Goal: Task Accomplishment & Management: Complete application form

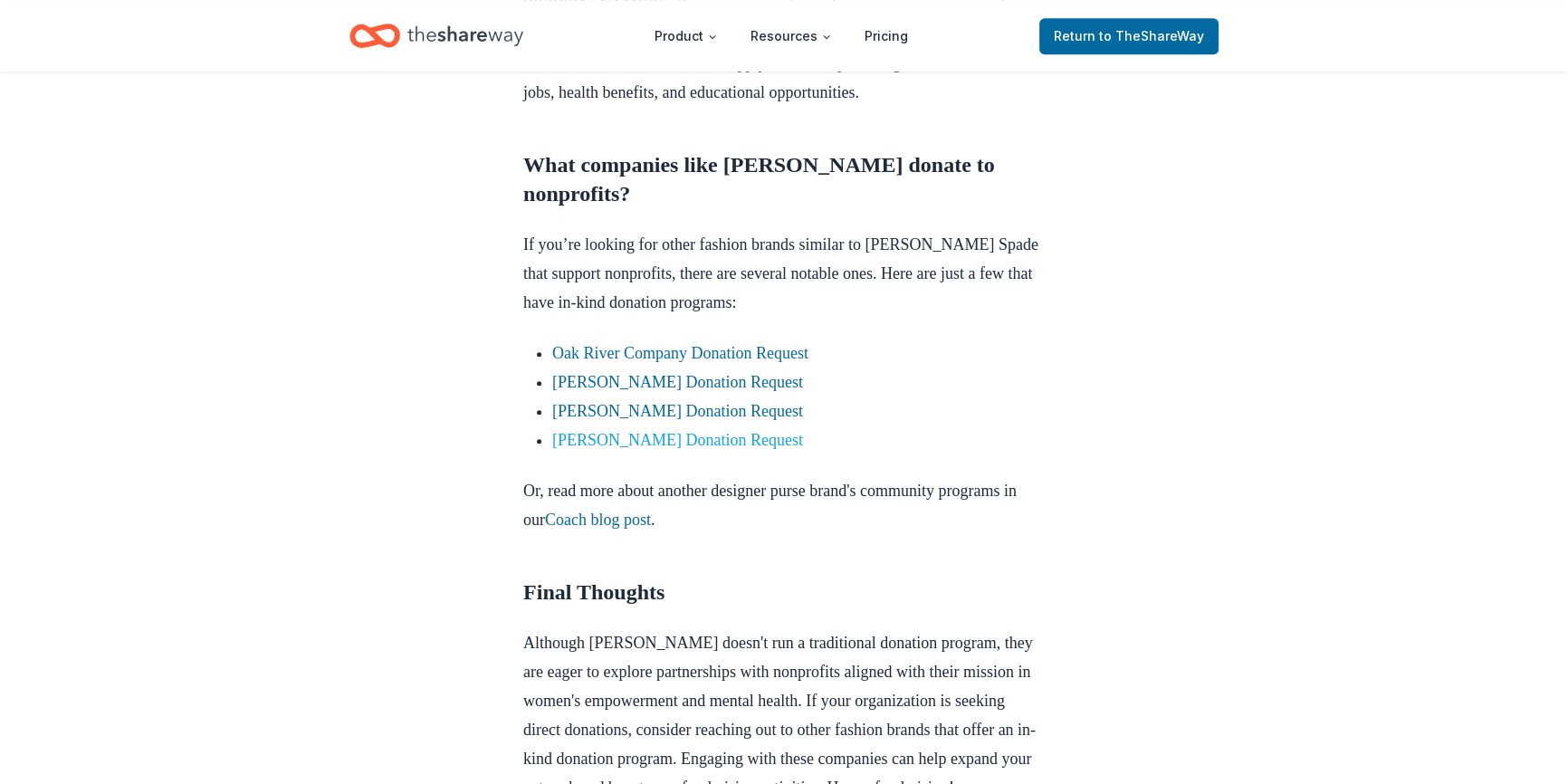
scroll to position [1489, 0]
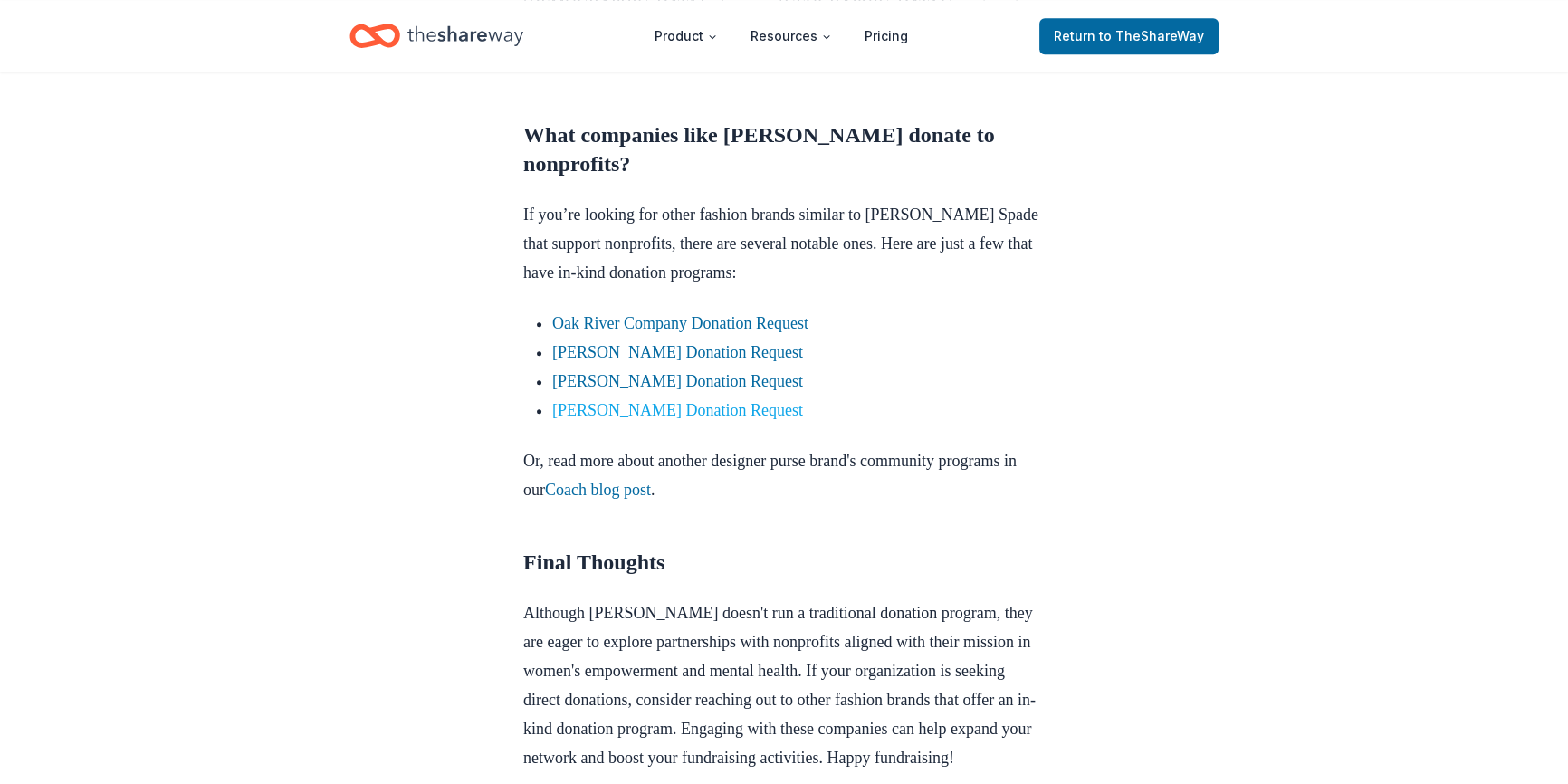
click at [635, 401] on link "[PERSON_NAME] Donation Request" at bounding box center [677, 410] width 251 height 18
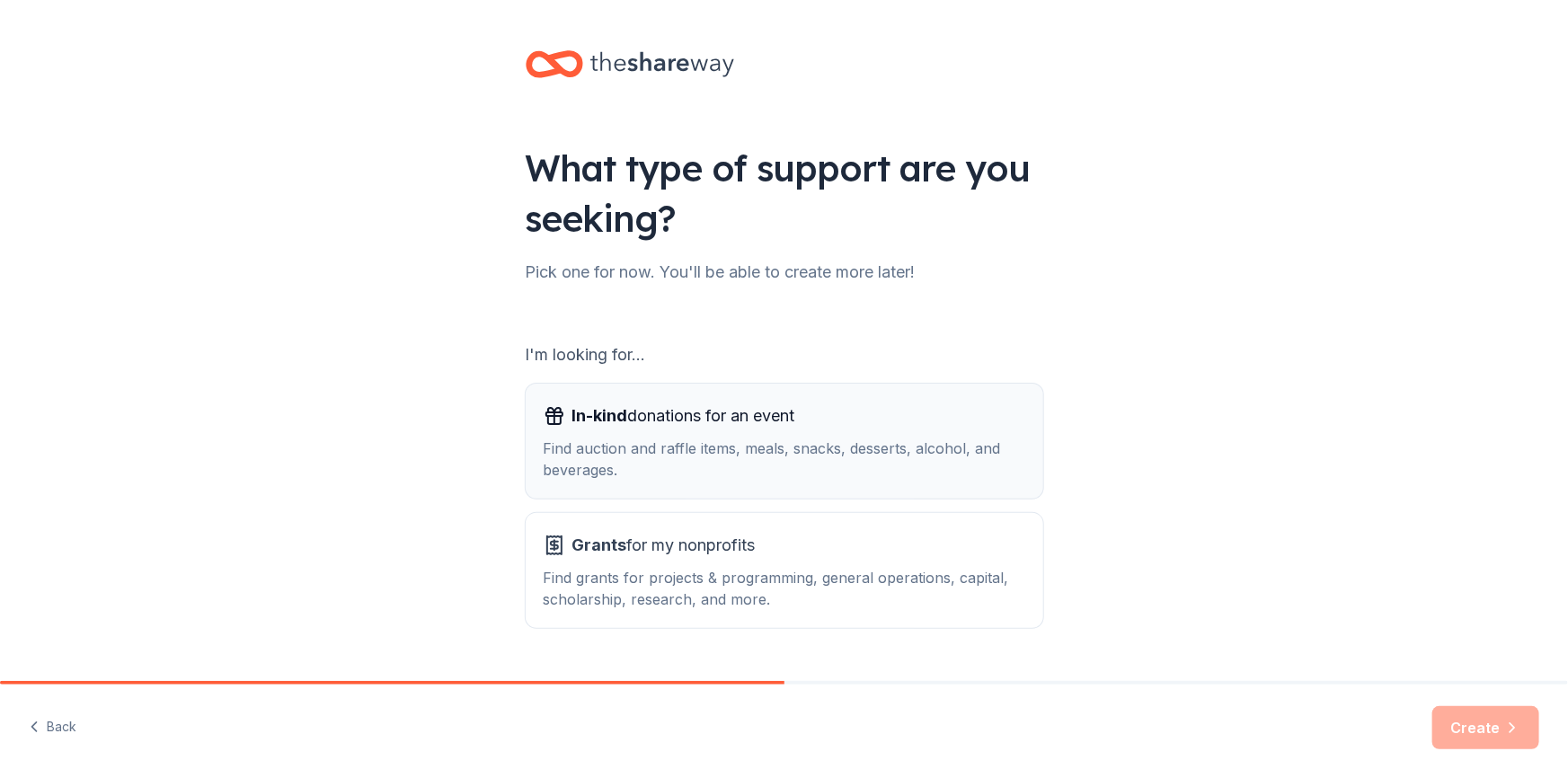
click at [652, 456] on div "Find auction and raffle items, meals, snacks, desserts, alcohol, and beverages." at bounding box center [784, 459] width 482 height 43
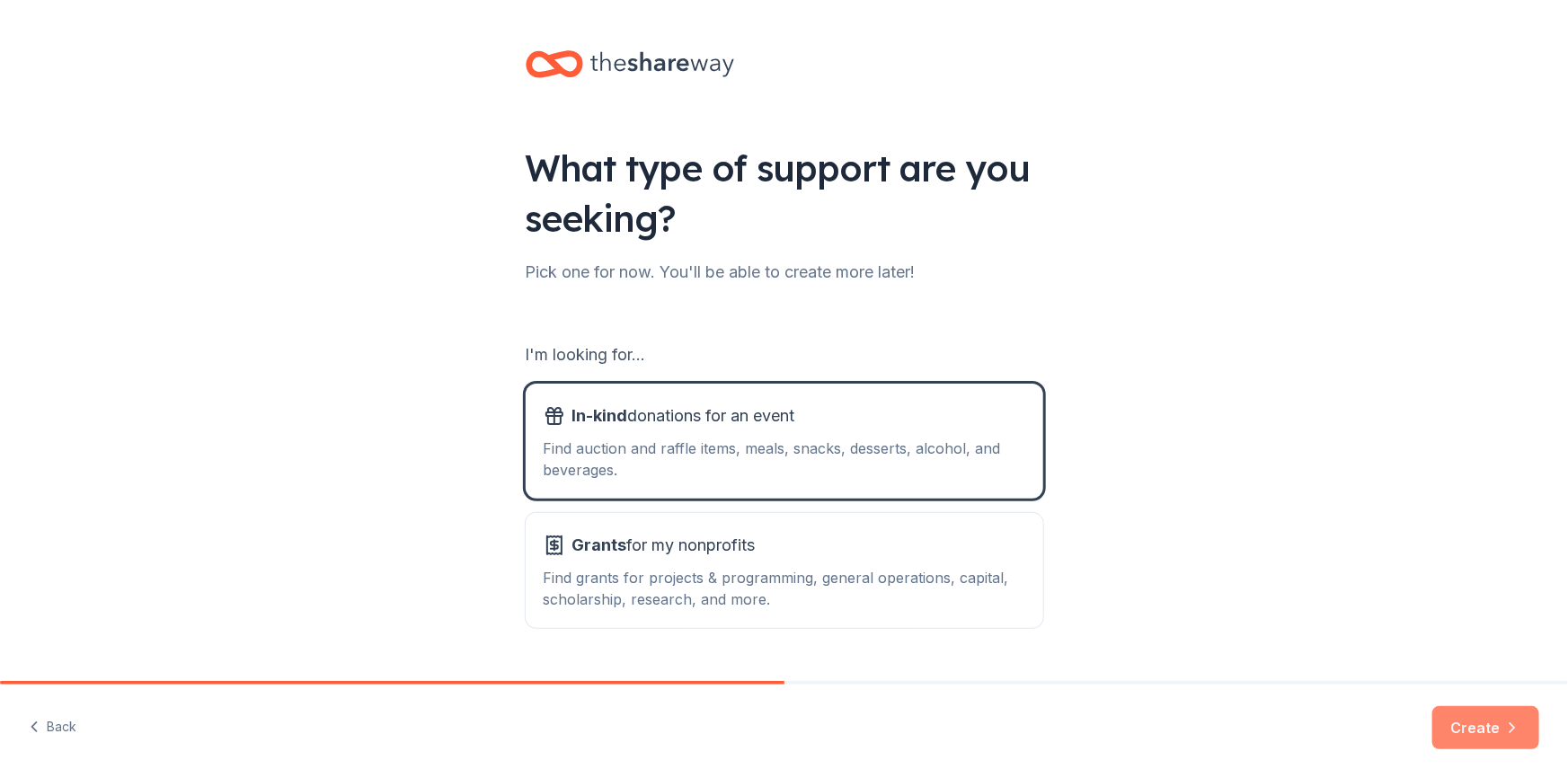
click at [1493, 720] on button "Create" at bounding box center [1485, 728] width 107 height 43
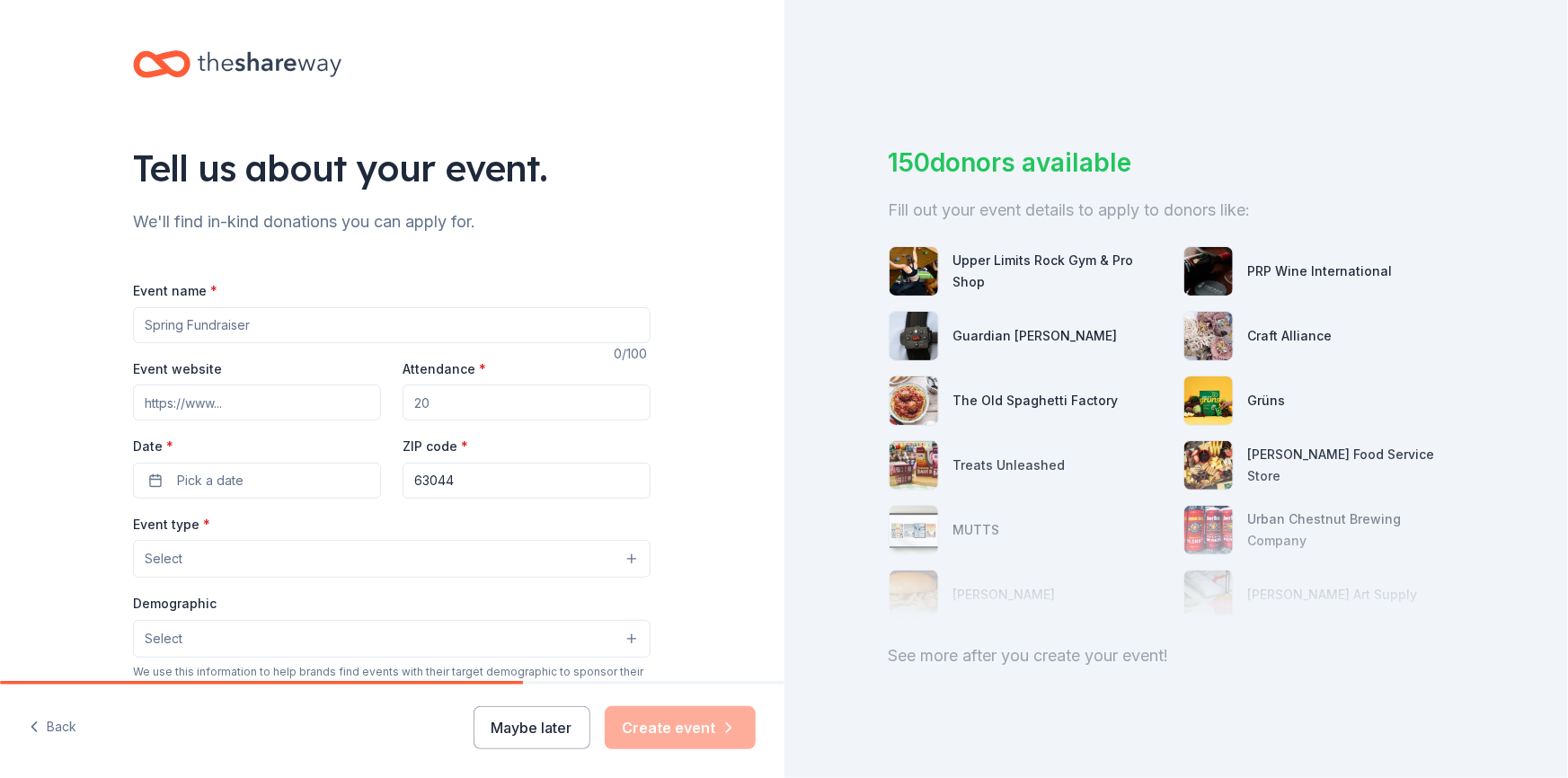
click at [635, 559] on button "Select" at bounding box center [391, 559] width 518 height 38
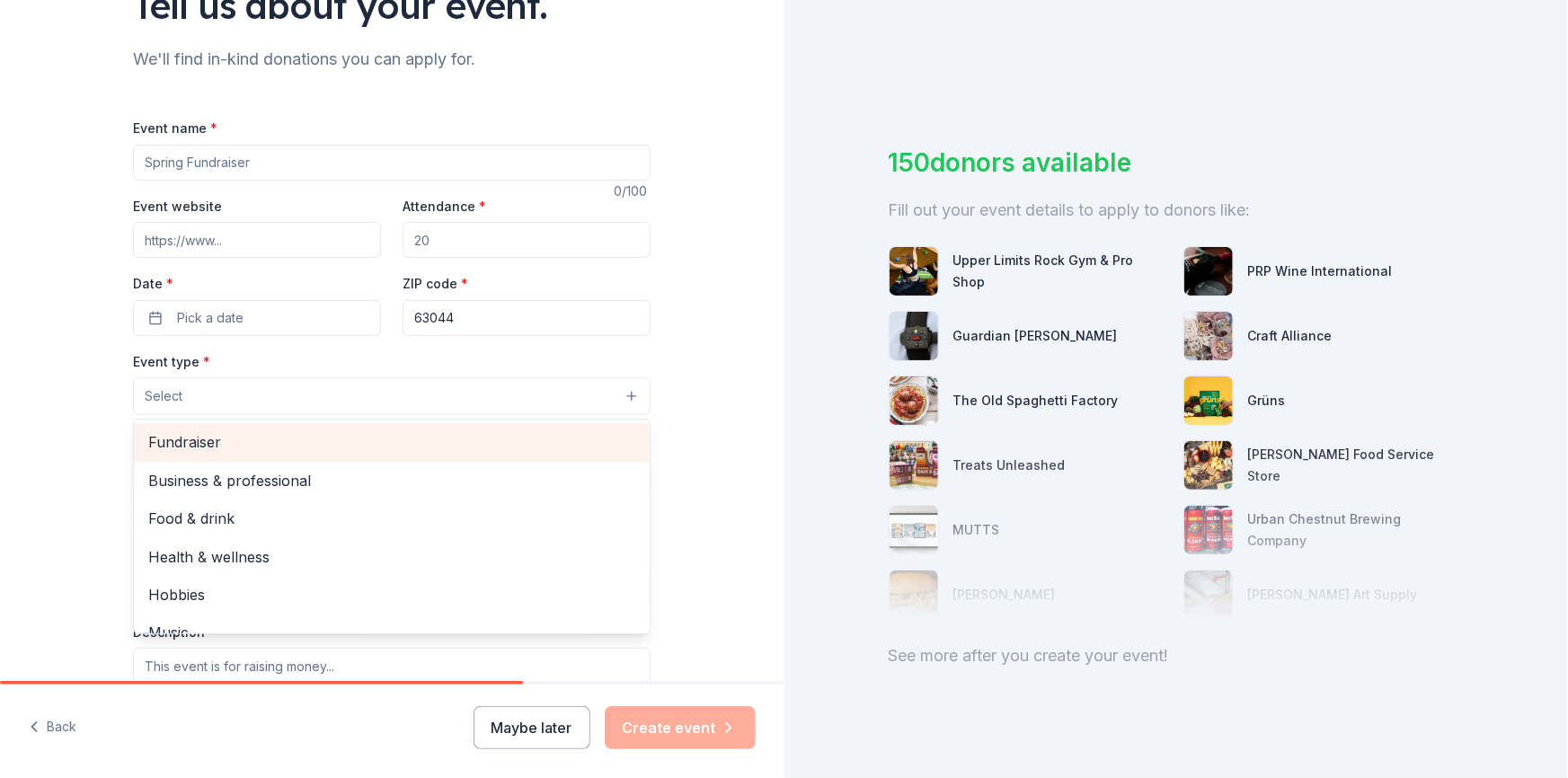
click at [282, 443] on span "Fundraiser" at bounding box center [391, 442] width 487 height 24
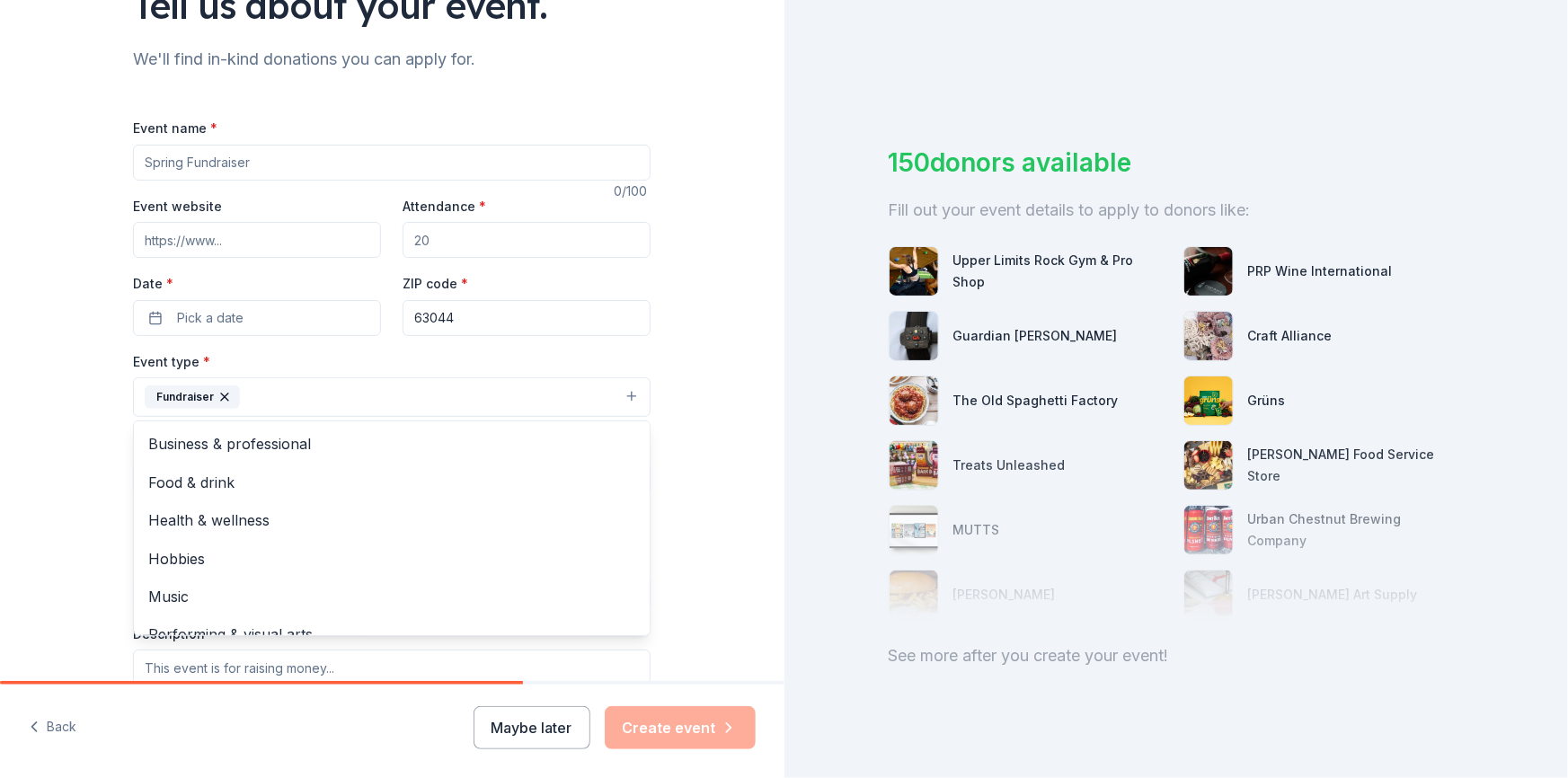
click at [719, 486] on div "Tell us about your event. We'll find in-kind donations you can apply for. Event…" at bounding box center [392, 436] width 784 height 1199
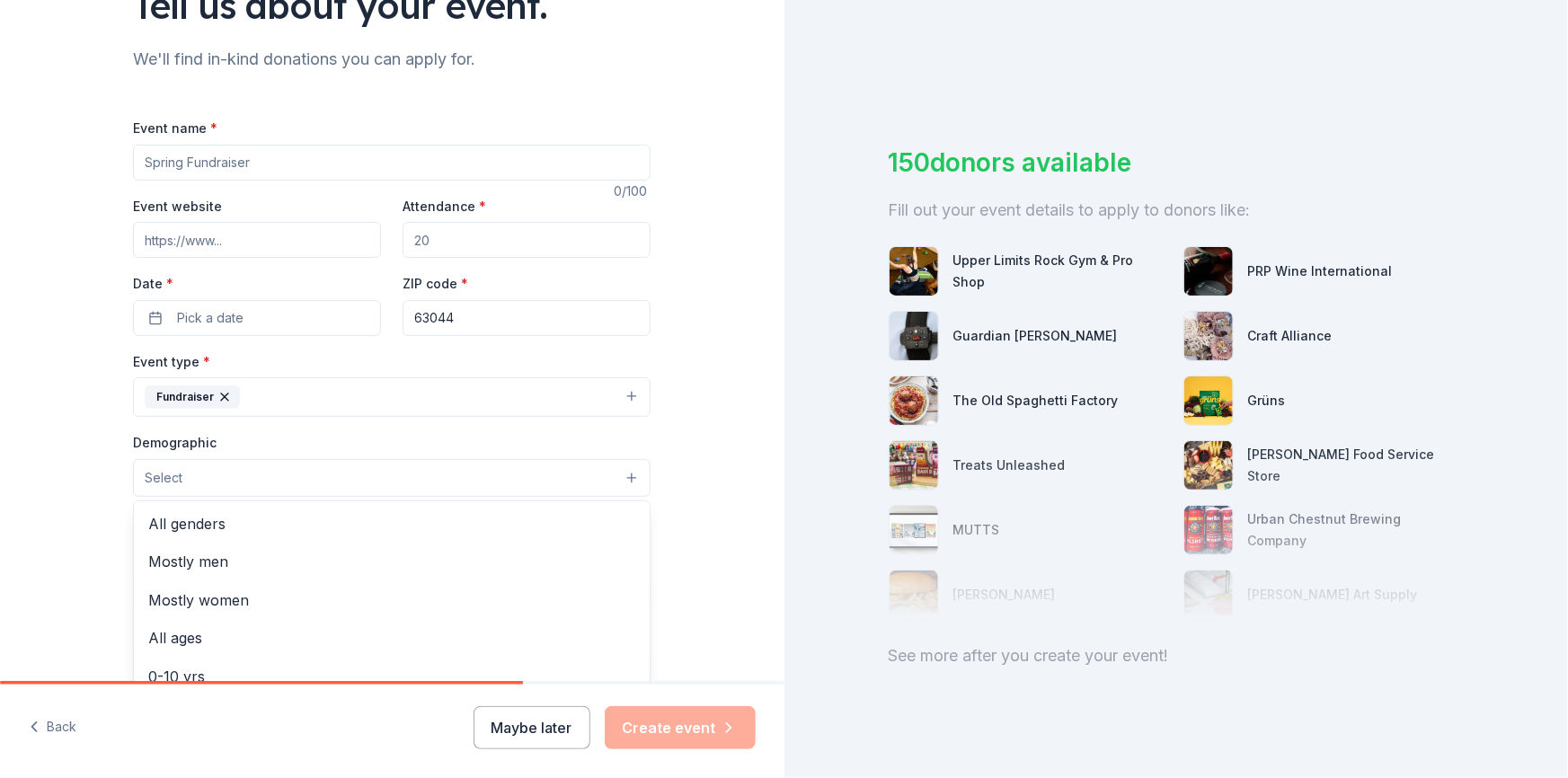
click at [619, 476] on button "Select" at bounding box center [391, 478] width 518 height 38
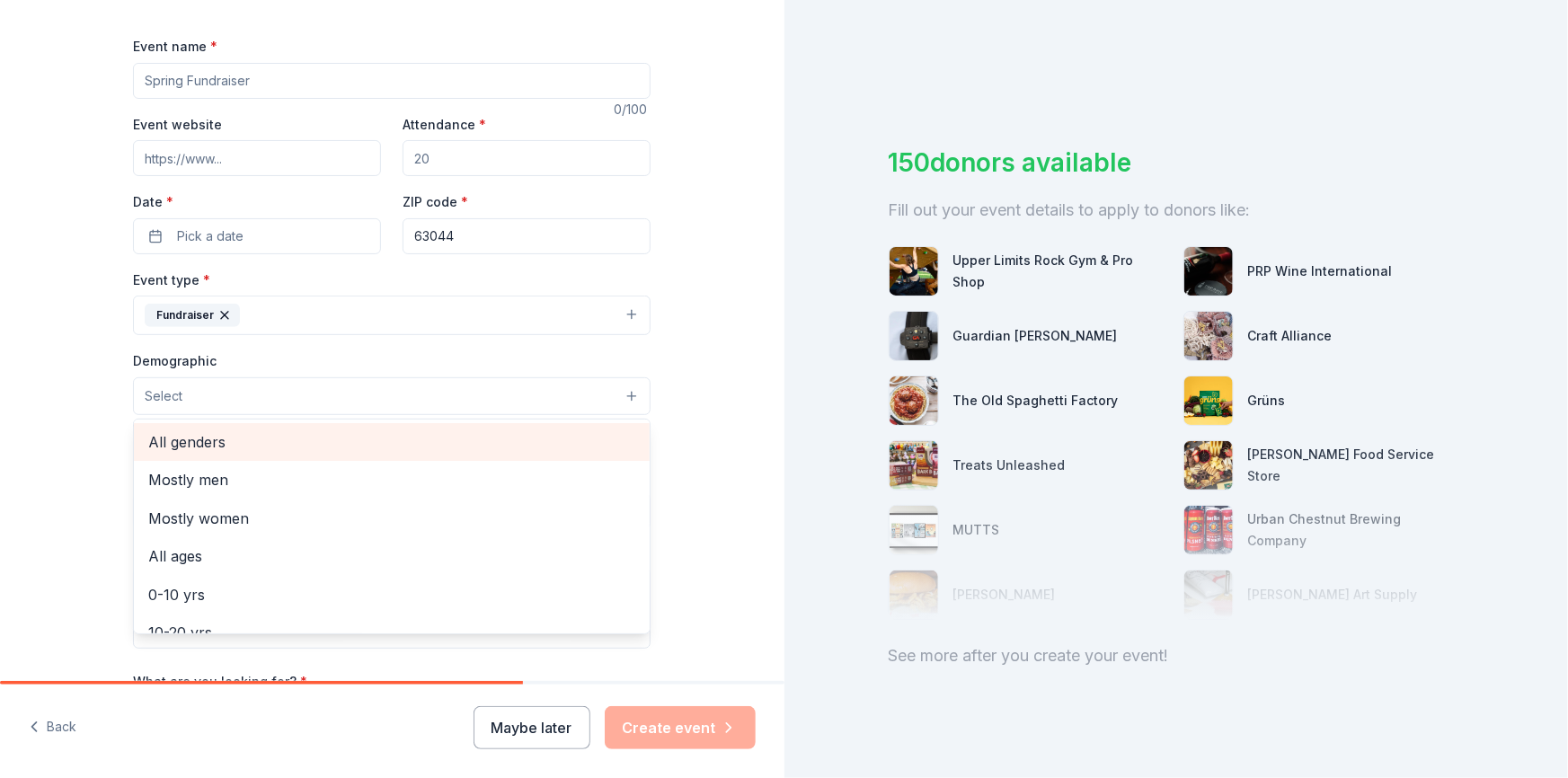
click at [275, 439] on span "All genders" at bounding box center [391, 442] width 487 height 24
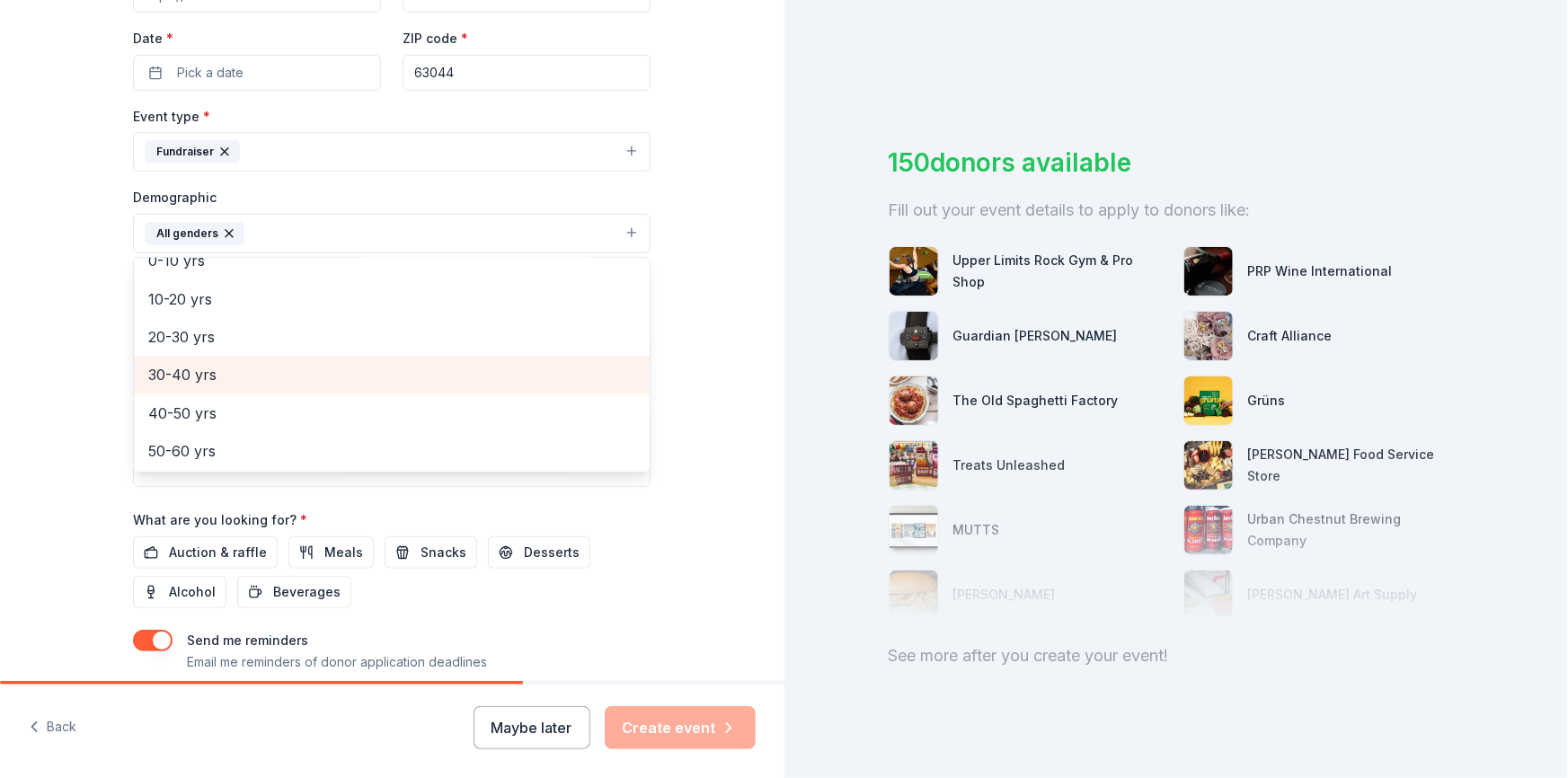
scroll to position [163, 0]
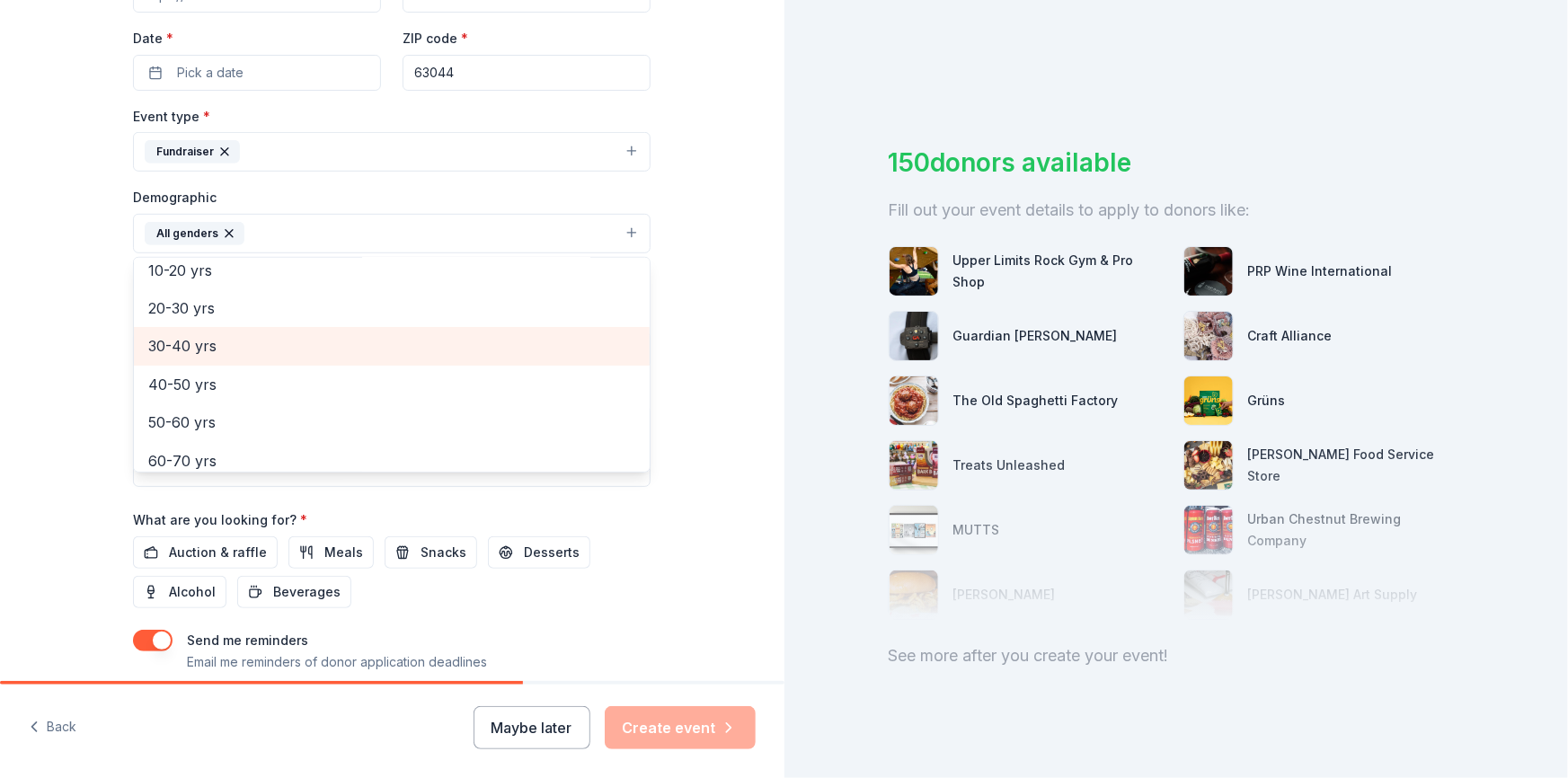
click at [225, 353] on span "30-40 yrs" at bounding box center [391, 346] width 487 height 24
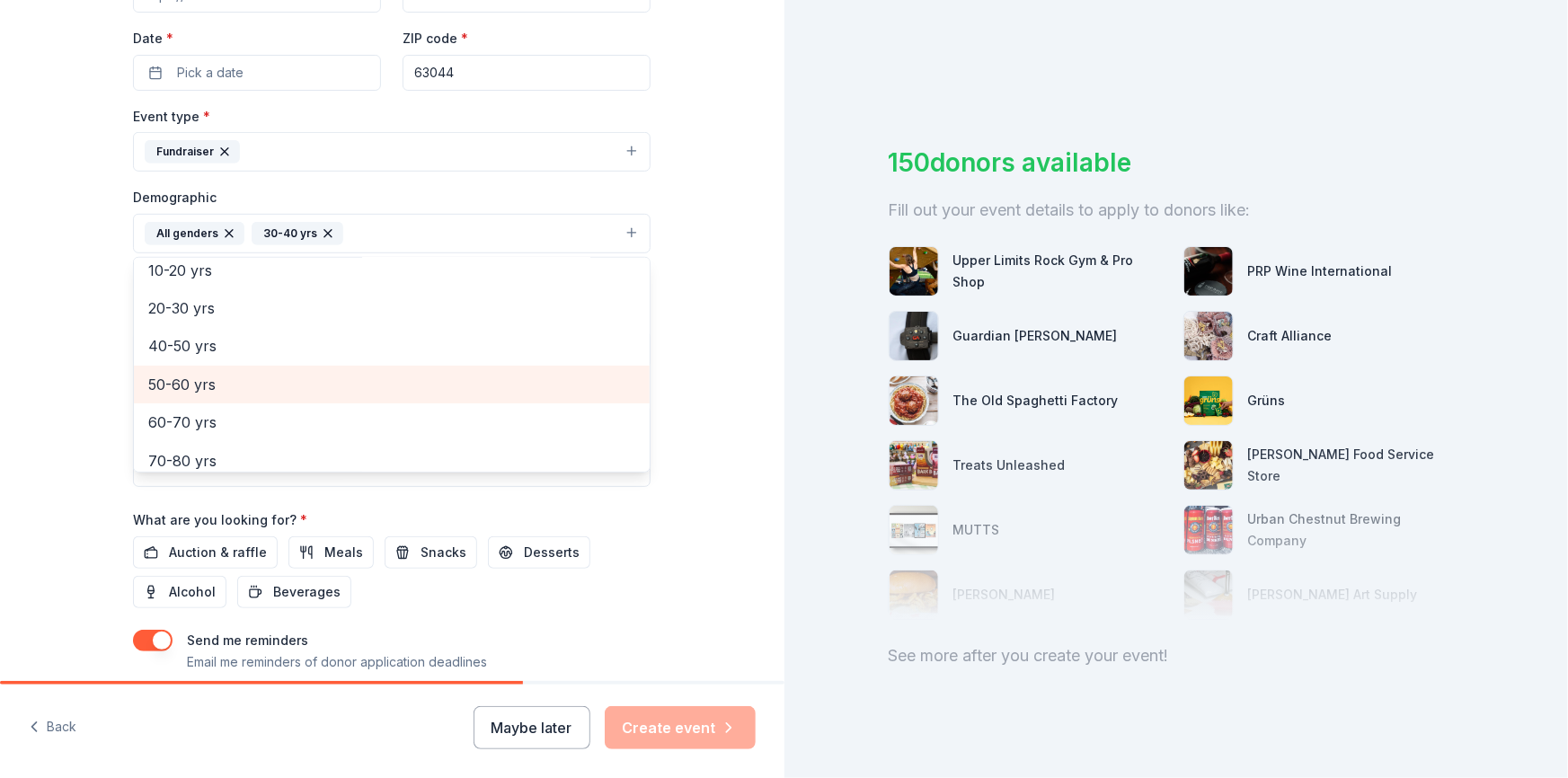
click at [219, 389] on span "50-60 yrs" at bounding box center [391, 385] width 487 height 24
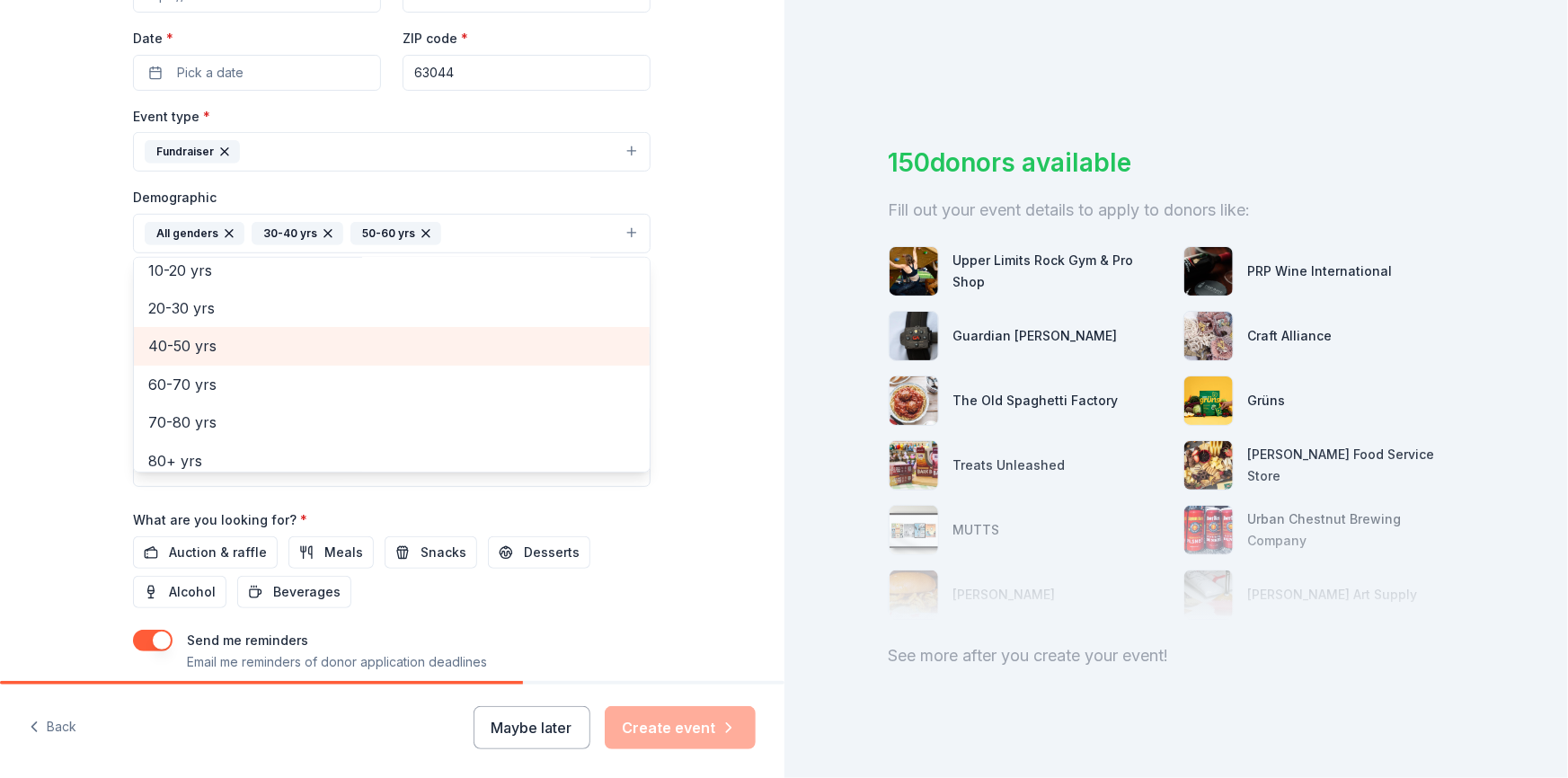
click at [223, 341] on span "40-50 yrs" at bounding box center [391, 346] width 487 height 24
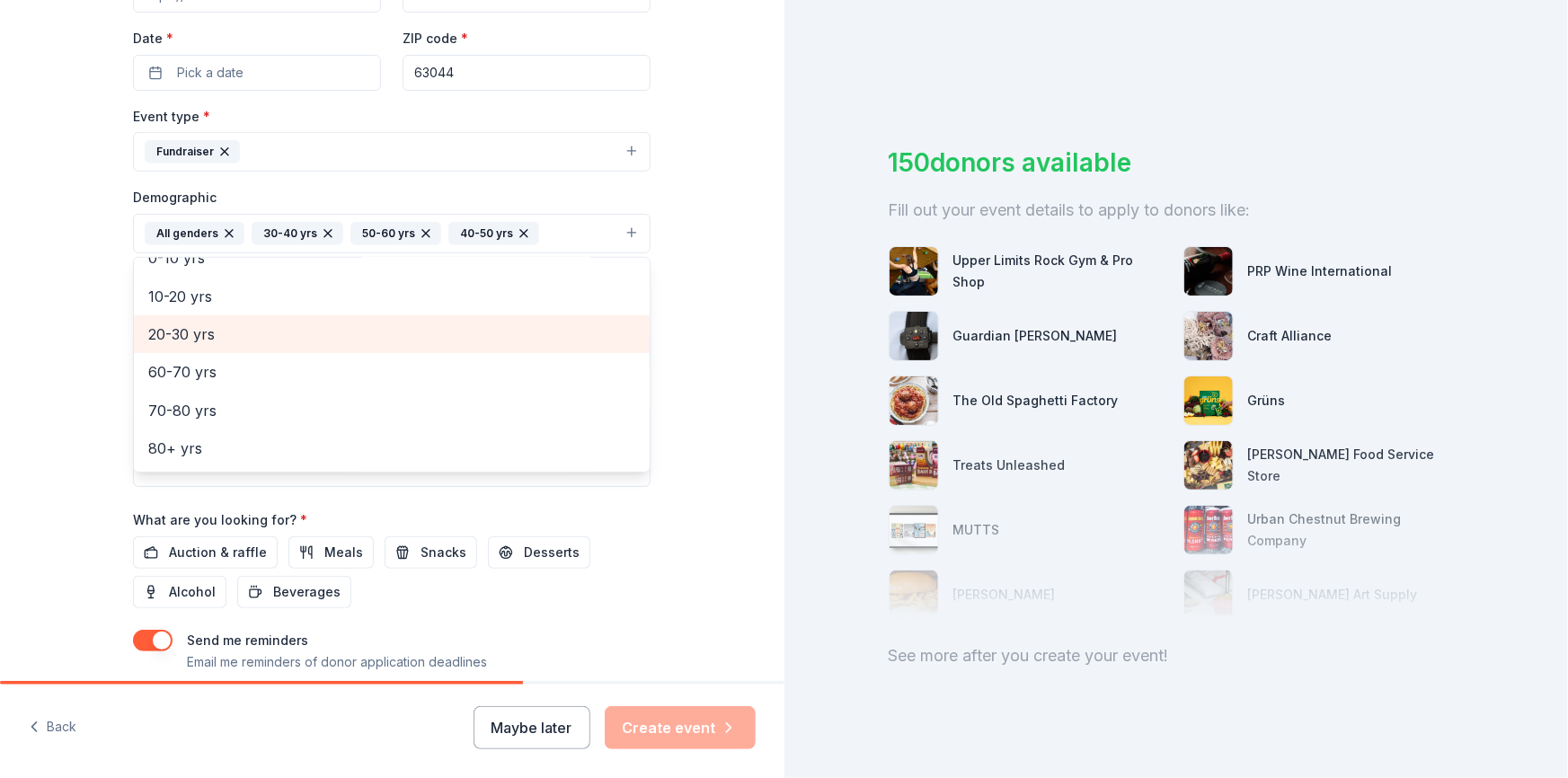
scroll to position [136, 0]
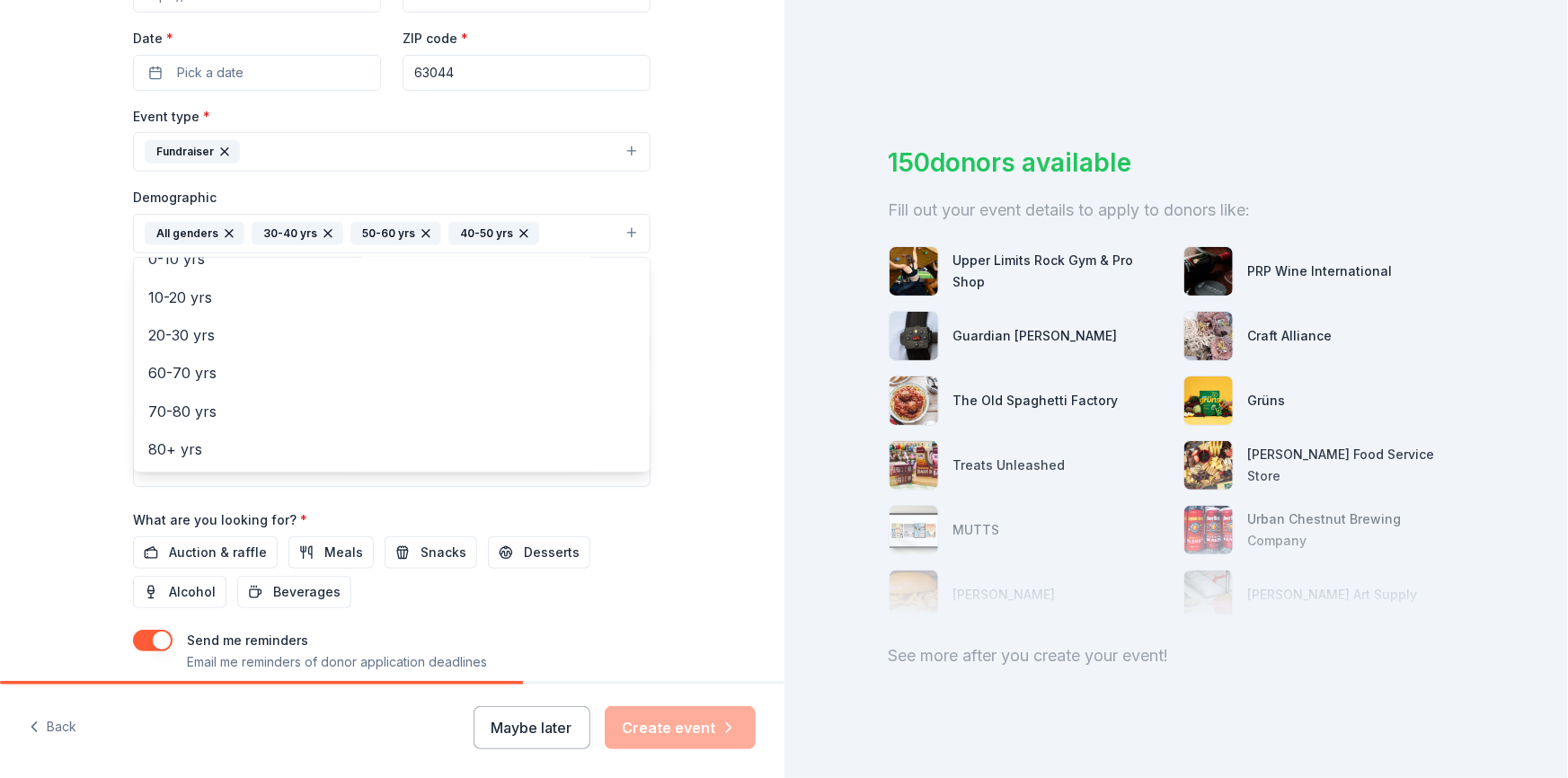
click at [508, 223] on div "40-50 yrs" at bounding box center [494, 233] width 91 height 24
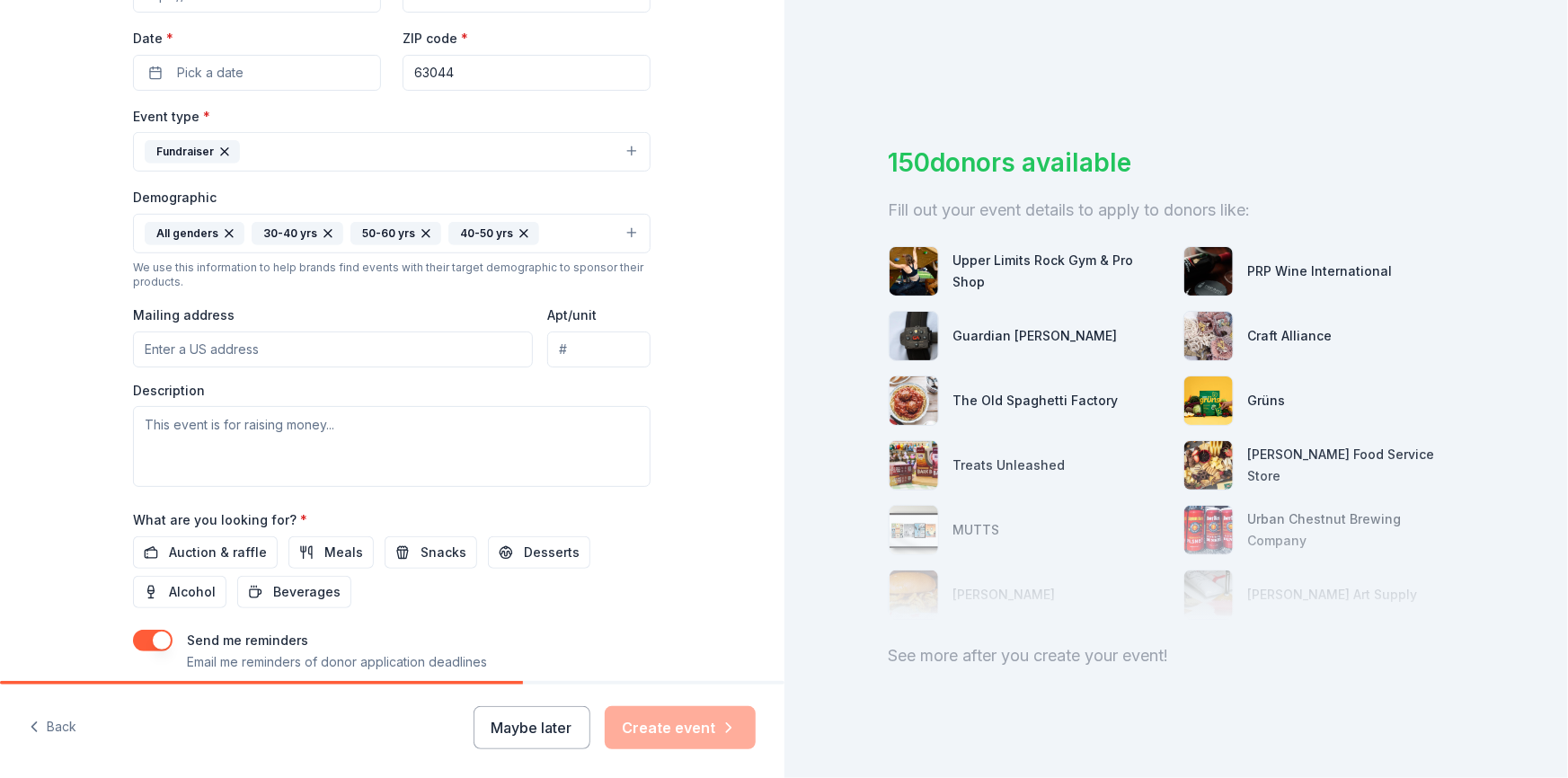
click at [419, 232] on icon "button" at bounding box center [425, 233] width 14 height 14
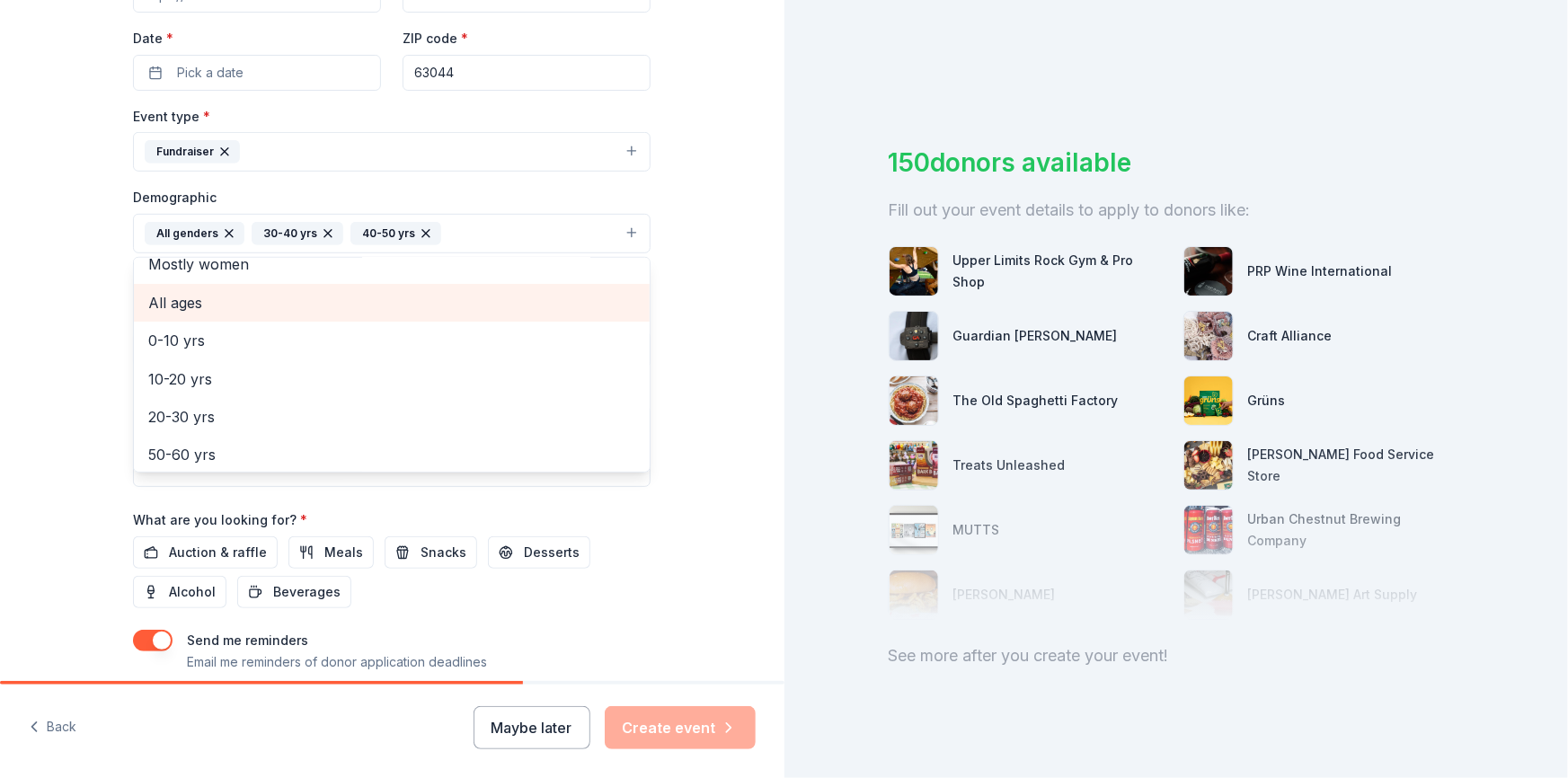
scroll to position [81, 0]
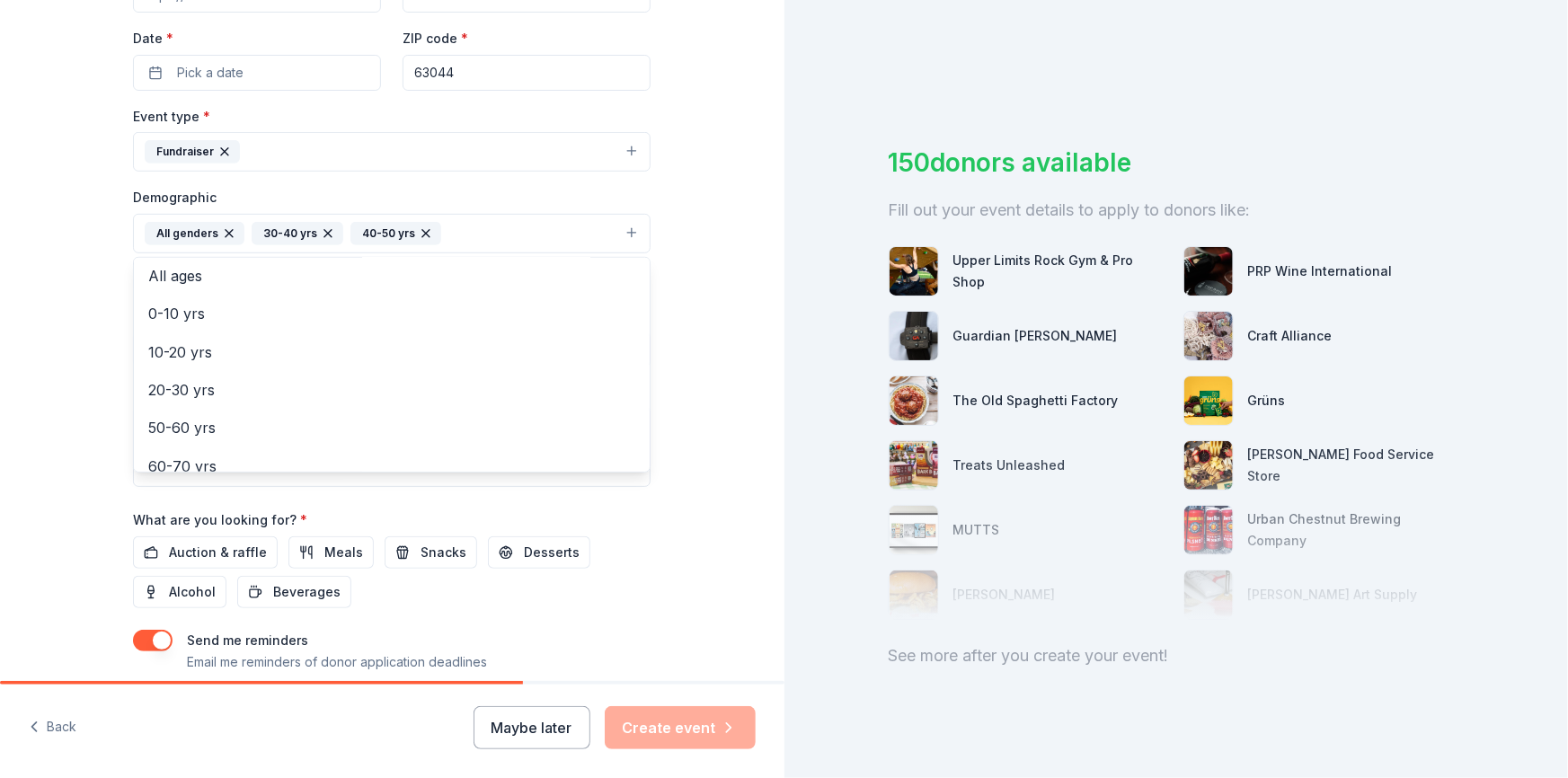
click at [419, 234] on icon "button" at bounding box center [425, 233] width 14 height 14
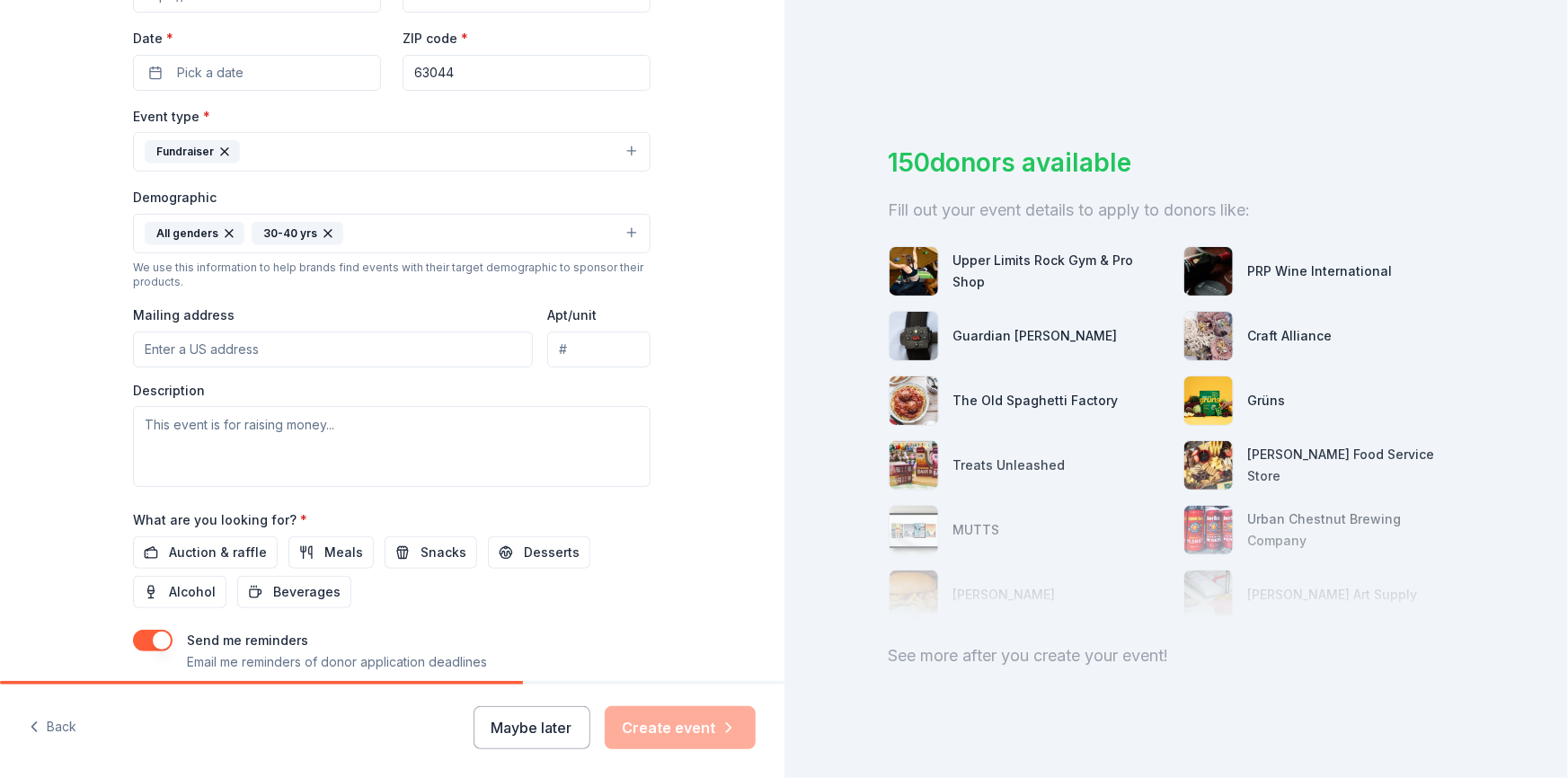
click at [324, 230] on icon "button" at bounding box center [328, 234] width 8 height 8
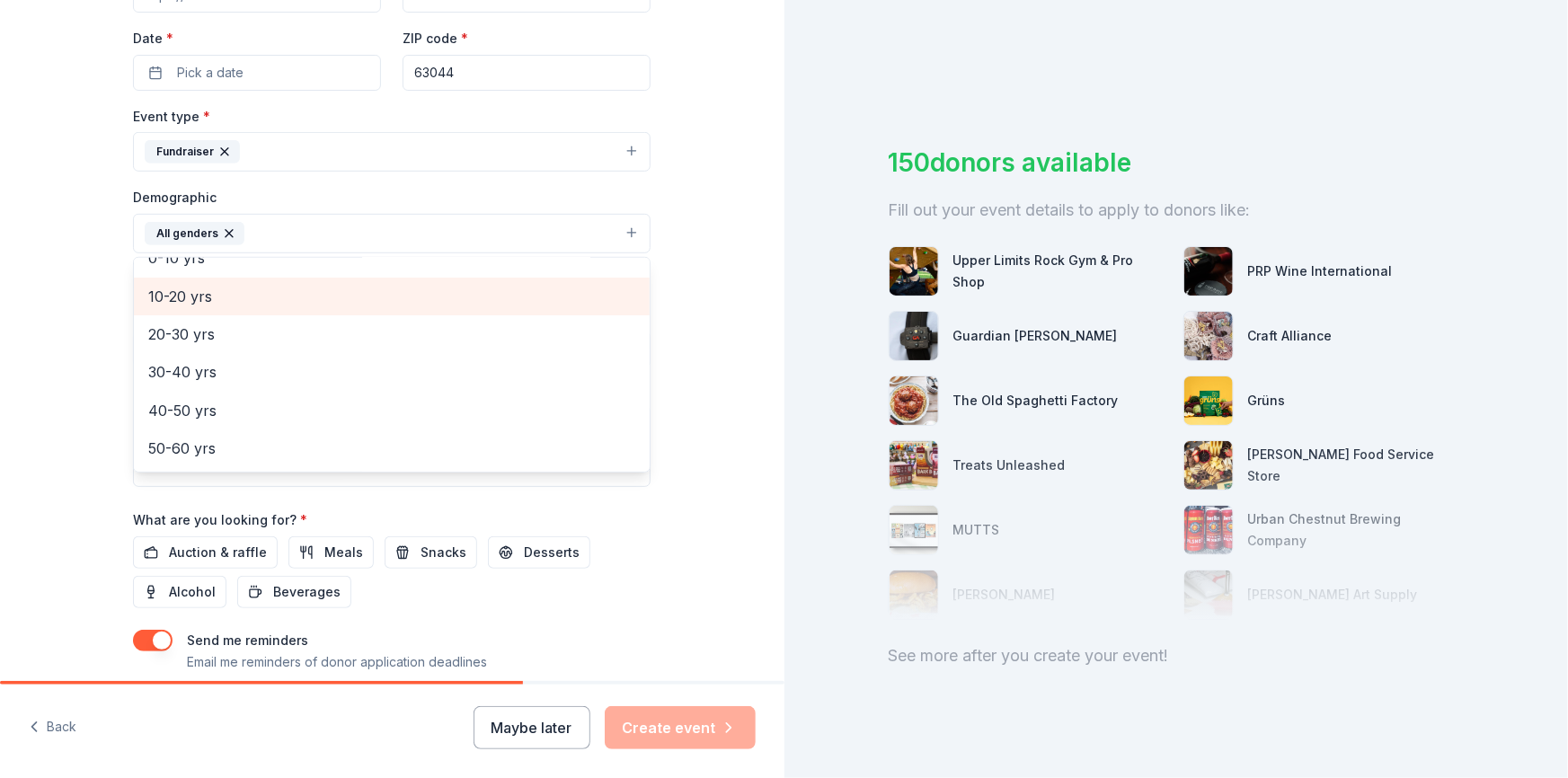
scroll to position [163, 0]
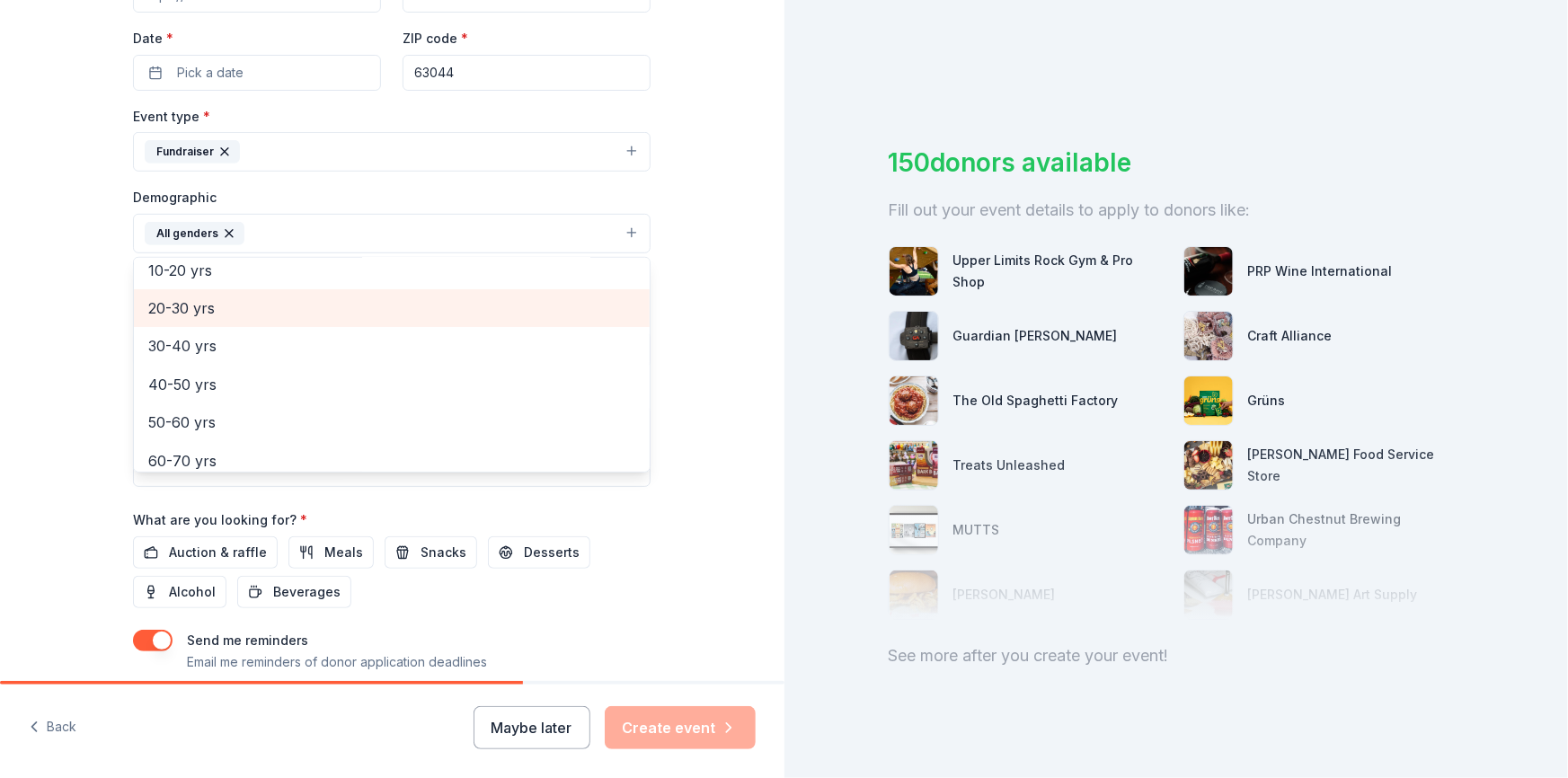
click at [227, 297] on span "20-30 yrs" at bounding box center [391, 308] width 487 height 24
click at [232, 307] on span "30-40 yrs" at bounding box center [391, 308] width 487 height 24
click at [237, 301] on span "40-50 yrs" at bounding box center [391, 308] width 487 height 24
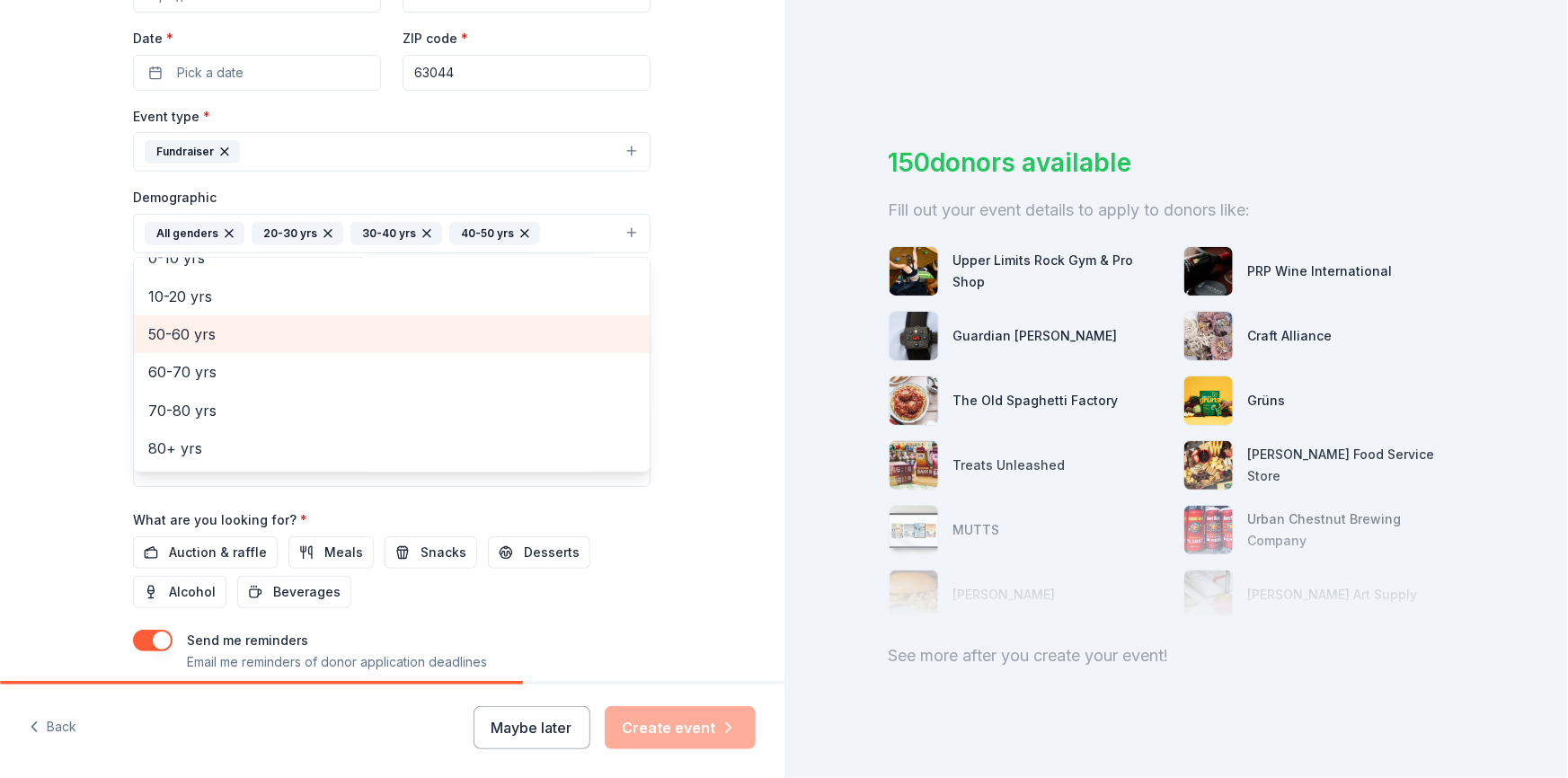
scroll to position [136, 0]
click at [239, 331] on span "50-60 yrs" at bounding box center [391, 335] width 487 height 24
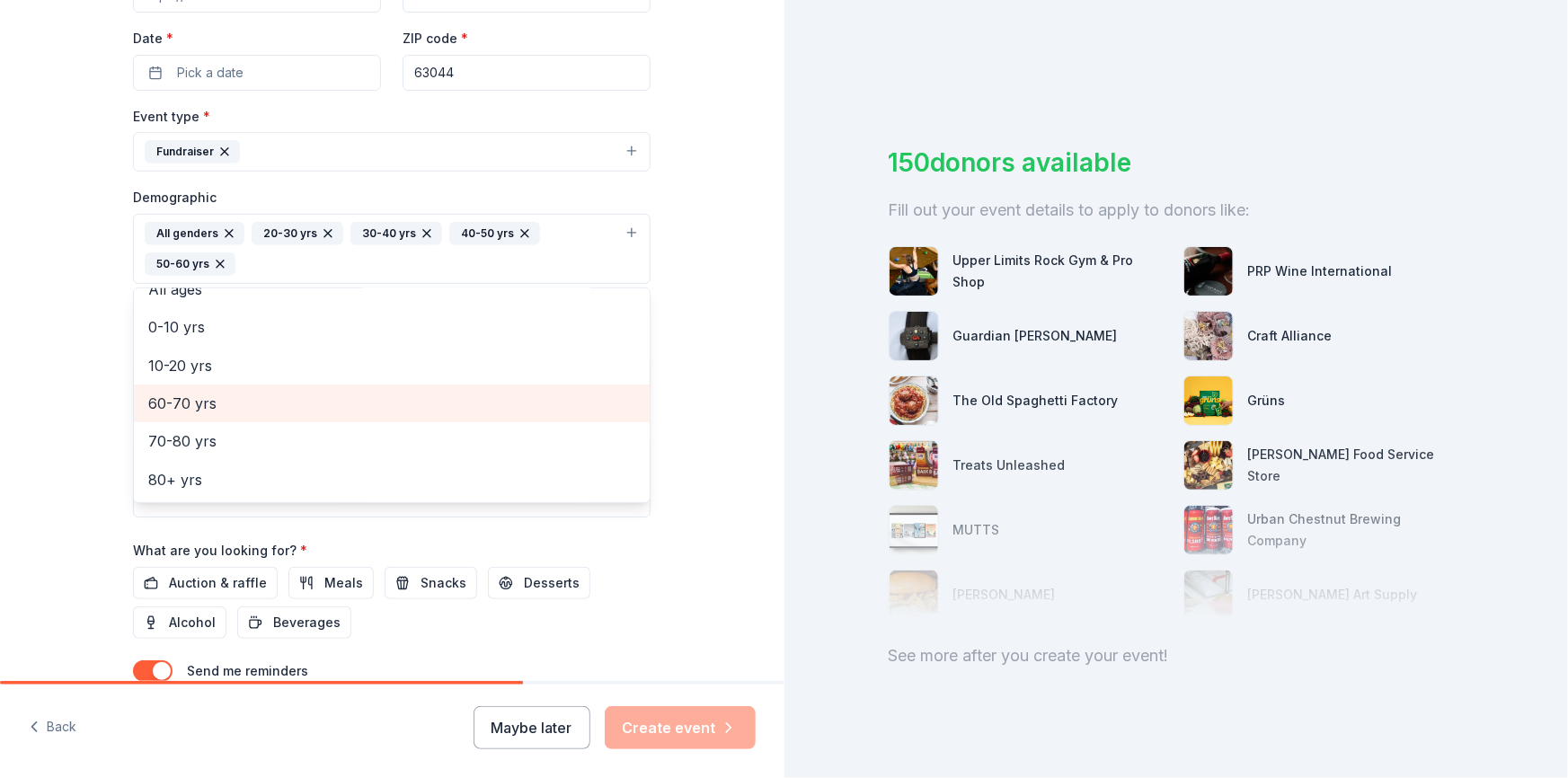
click at [216, 409] on span "60-70 yrs" at bounding box center [391, 404] width 487 height 24
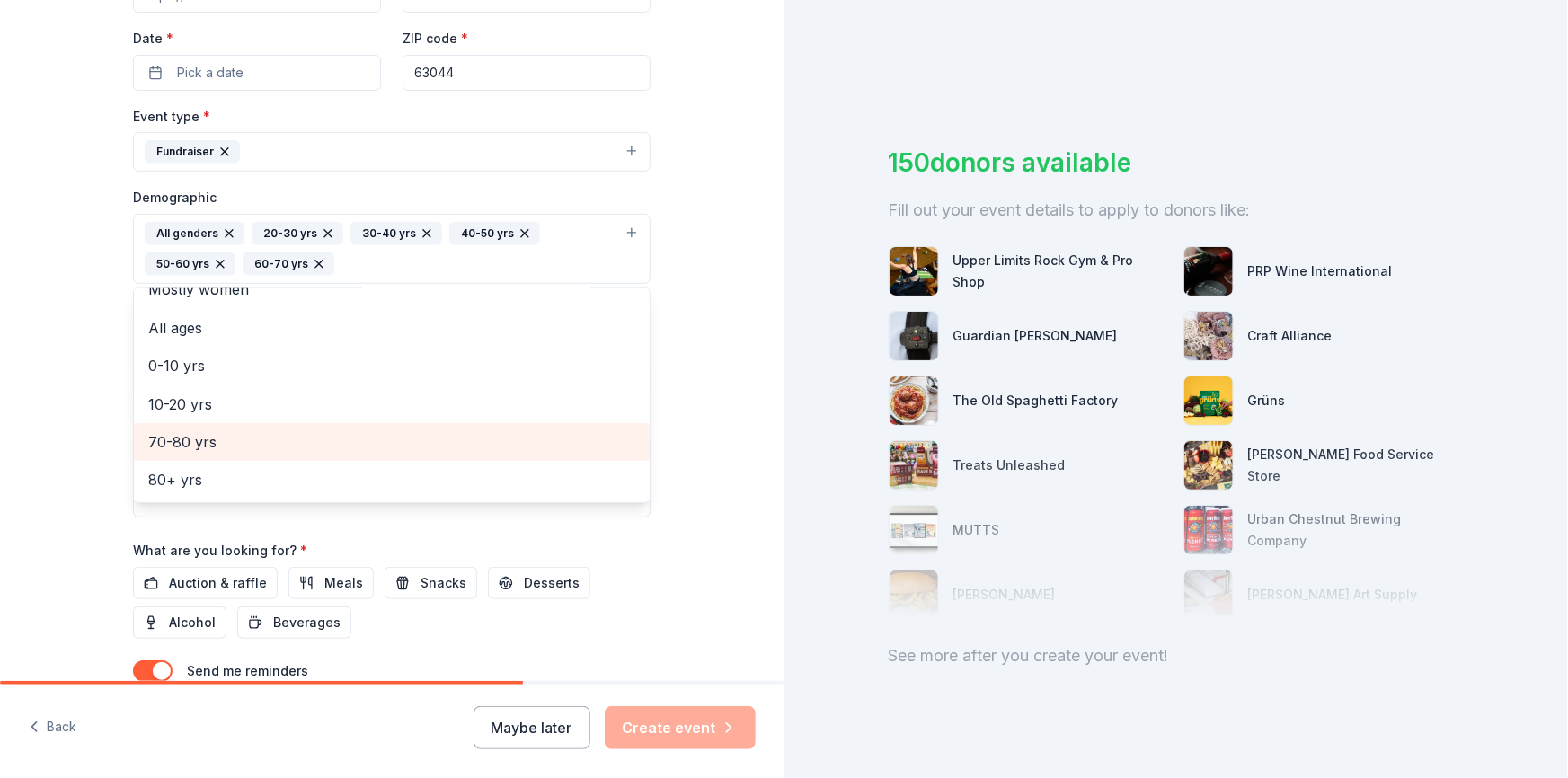
click at [215, 434] on span "70-80 yrs" at bounding box center [391, 442] width 487 height 24
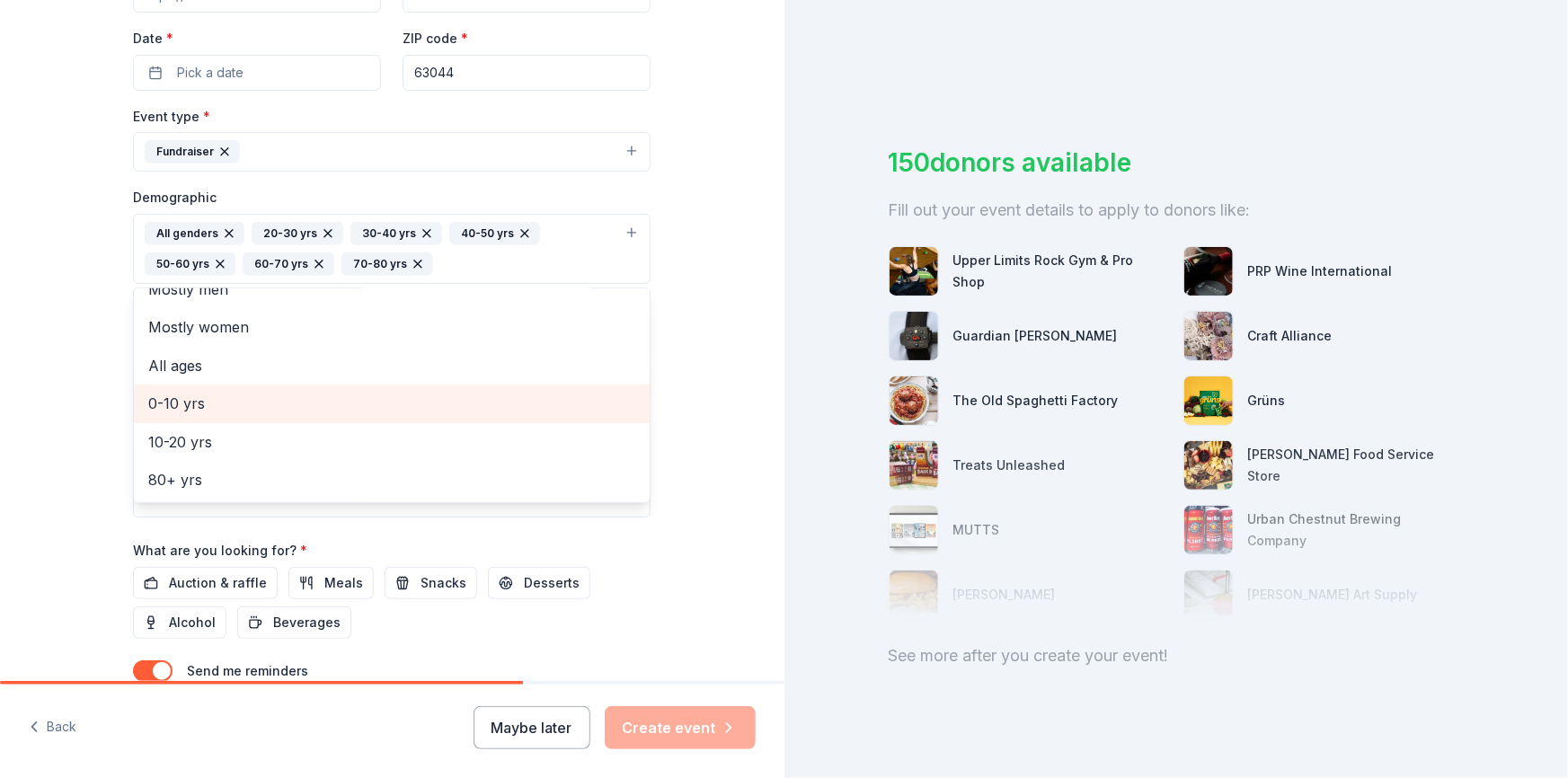
scroll to position [21, 0]
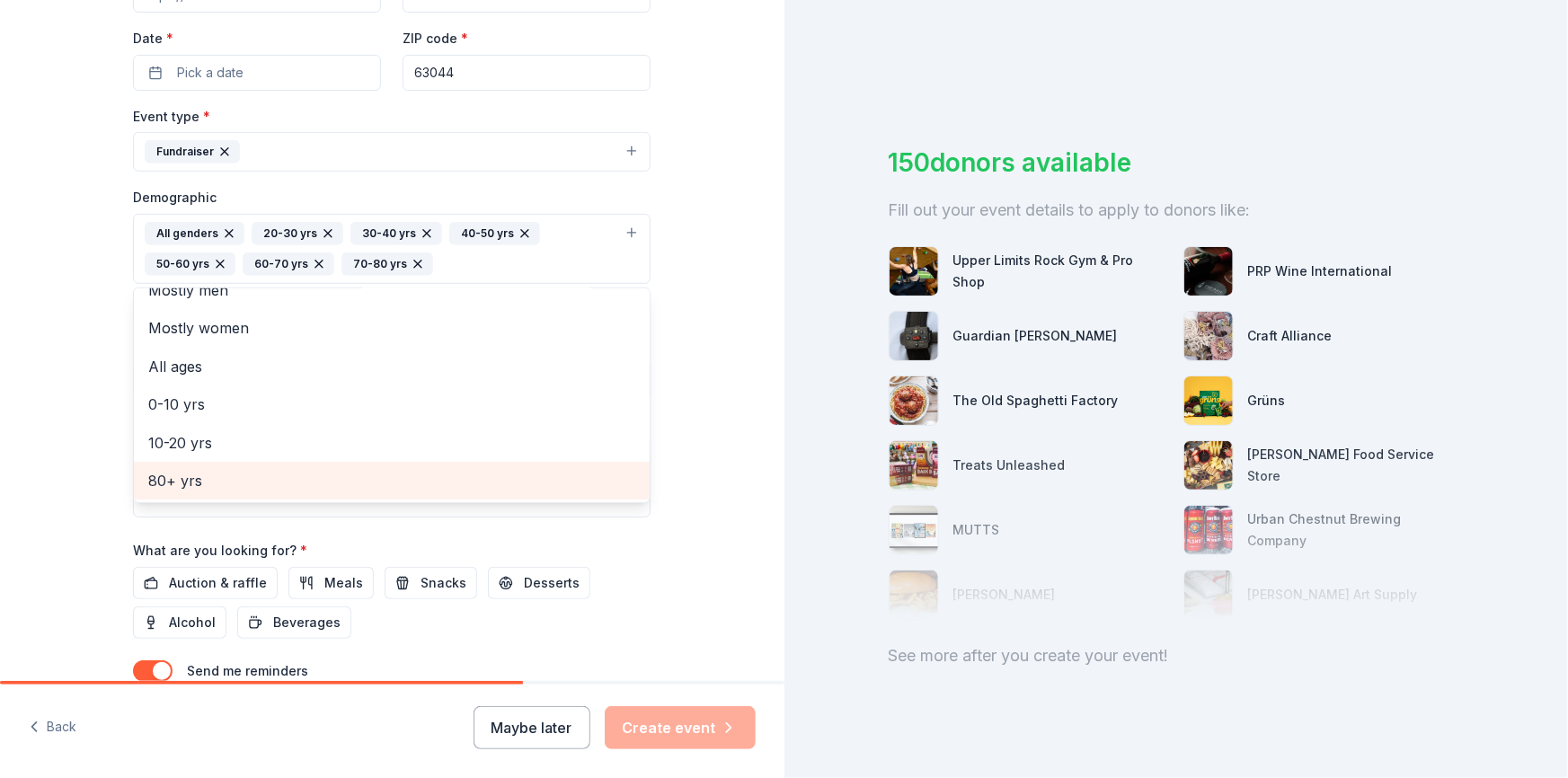
click at [197, 483] on span "80+ yrs" at bounding box center [391, 481] width 487 height 24
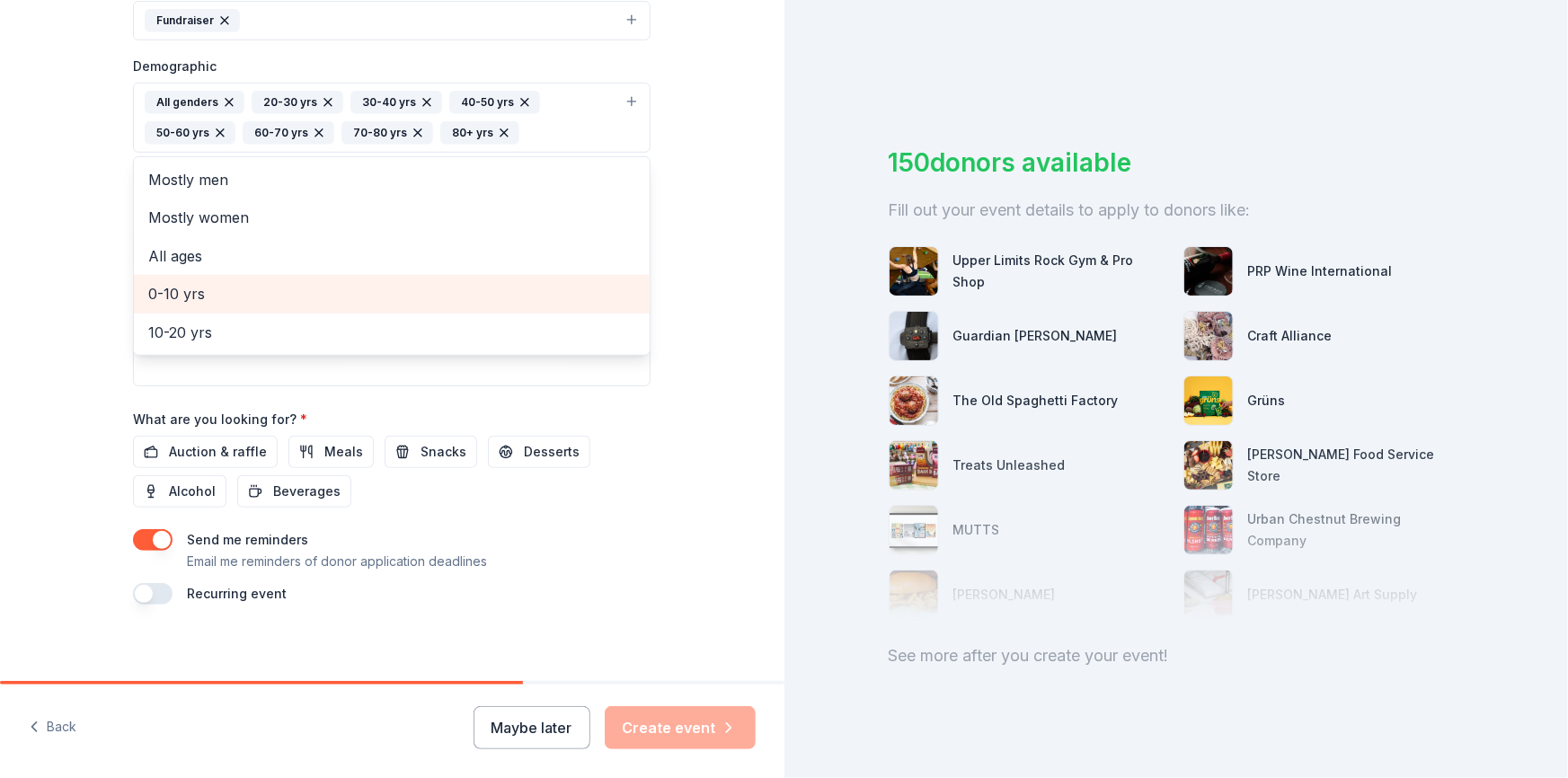
scroll to position [546, 0]
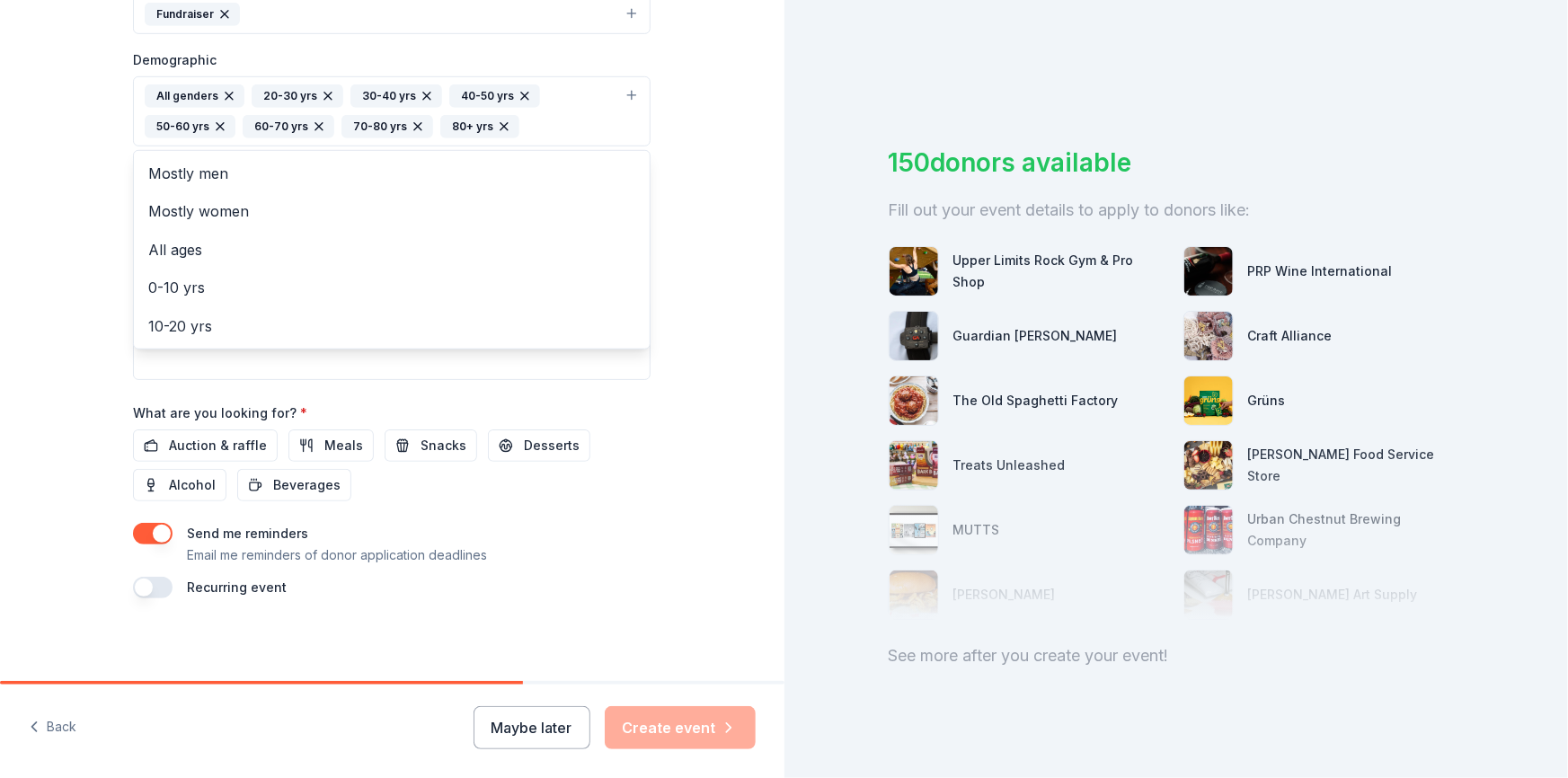
click at [665, 404] on div "Tell us about your event. We'll find in-kind donations you can apply for. Event…" at bounding box center [392, 69] width 575 height 1231
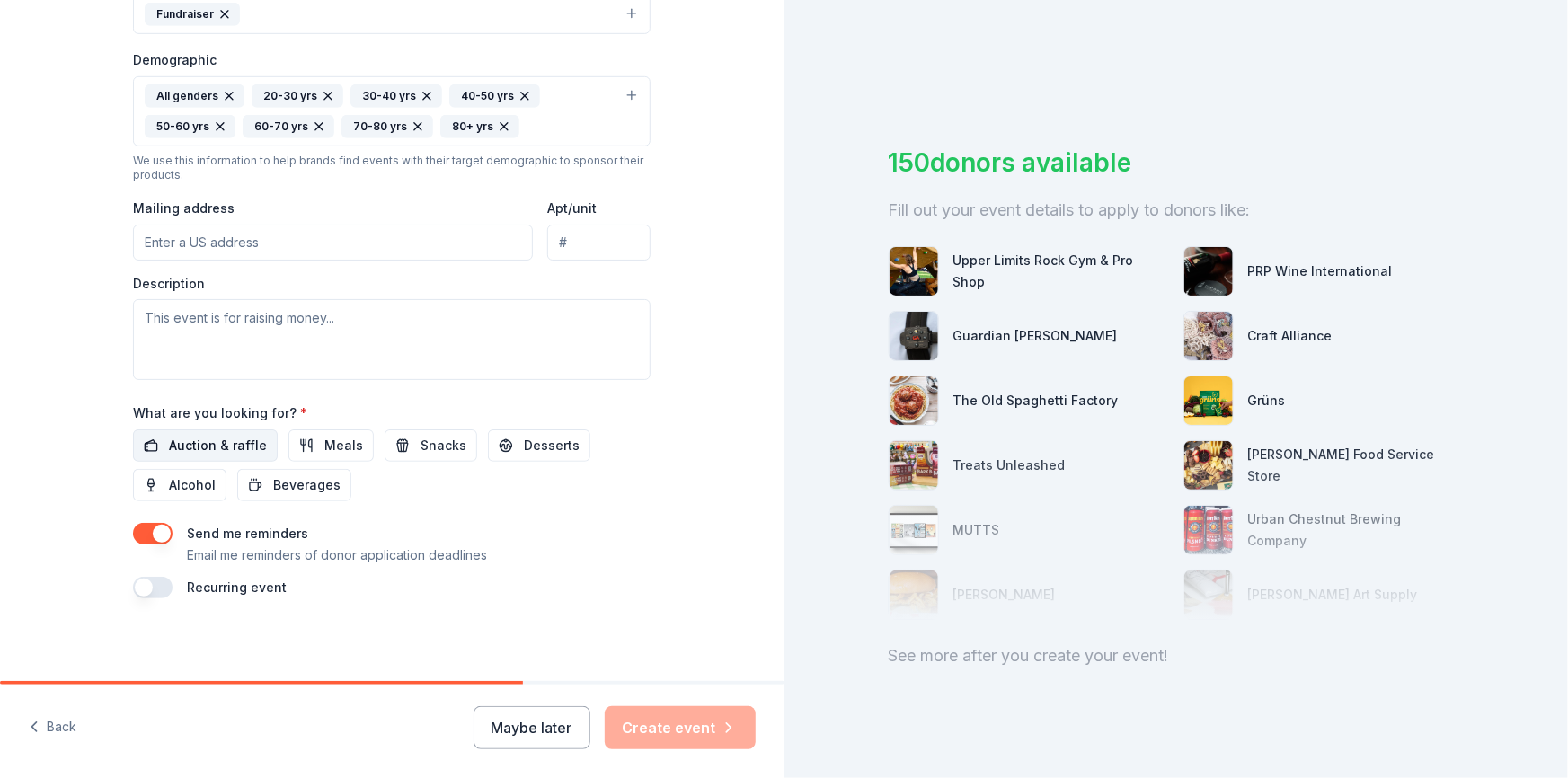
click at [234, 439] on span "Auction & raffle" at bounding box center [218, 445] width 98 height 22
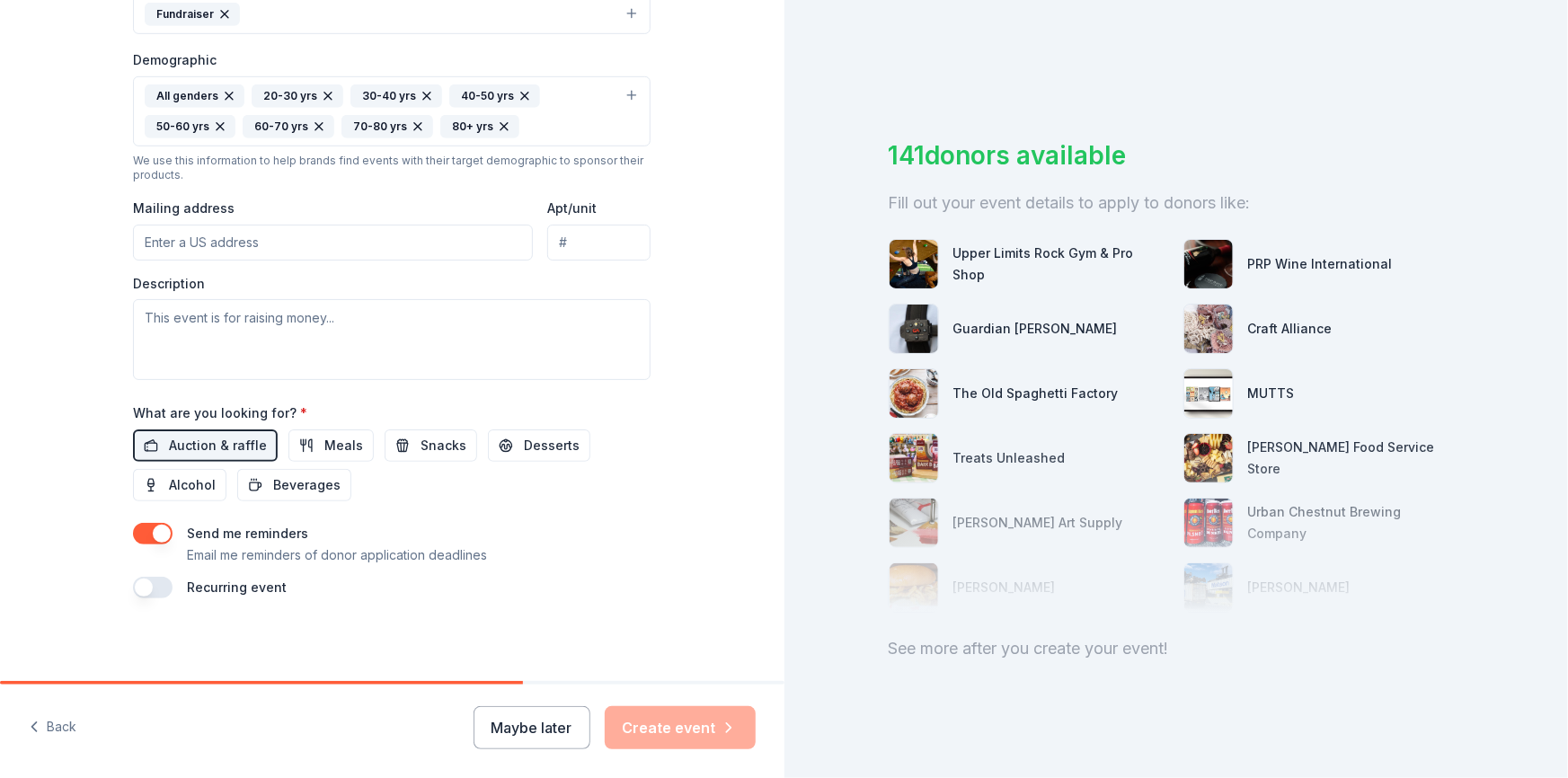
scroll to position [18, 0]
